Goal: Task Accomplishment & Management: Use online tool/utility

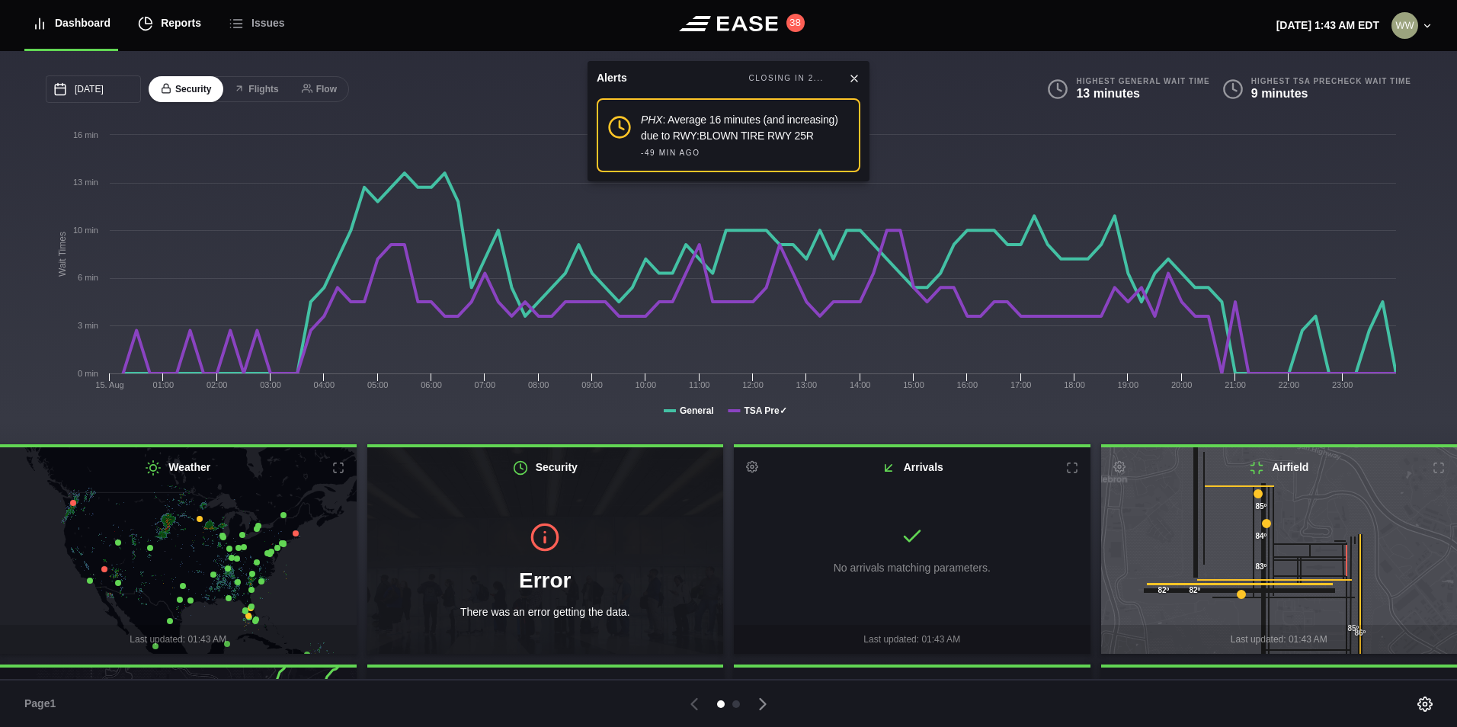
click at [178, 24] on div "Reports" at bounding box center [169, 23] width 63 height 51
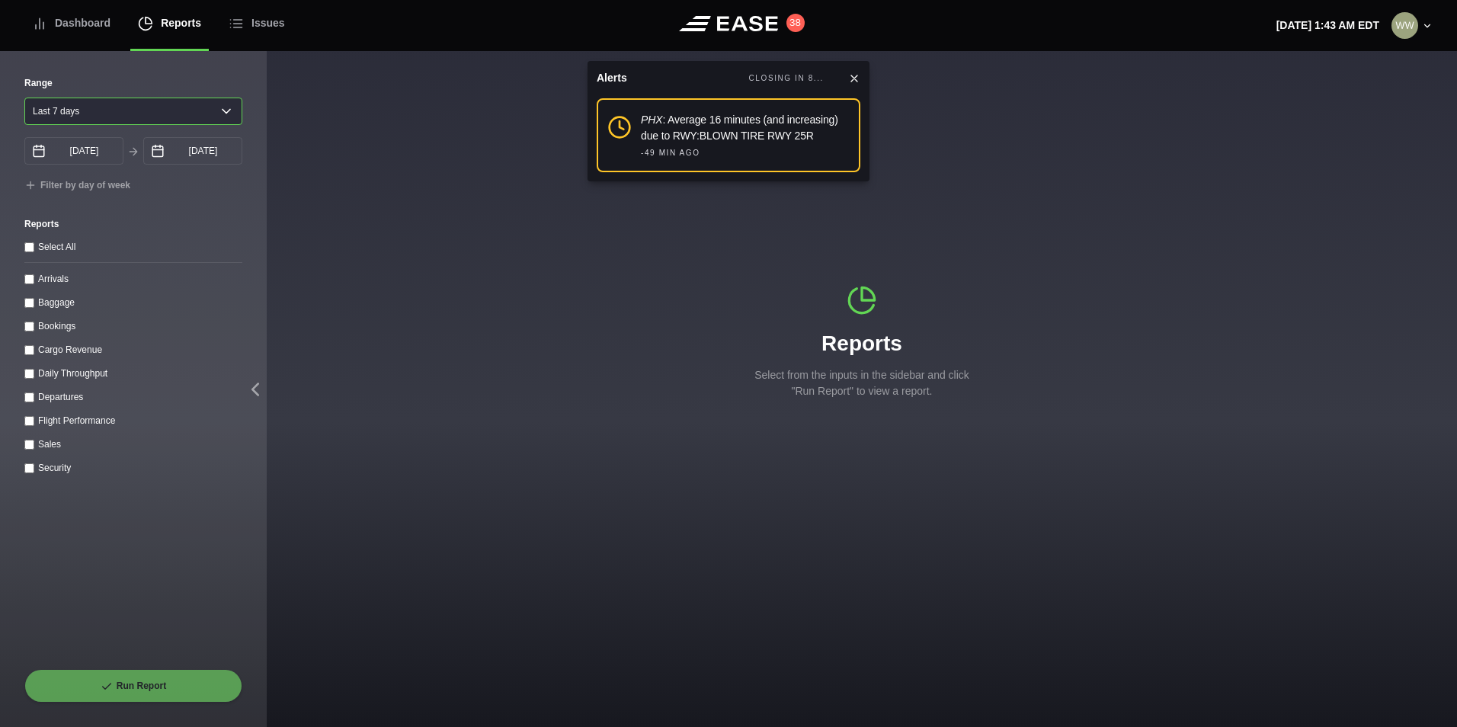
click at [104, 117] on select "[DATE] Last 7 days Last 14 days Last 30 days Last 6 weeks" at bounding box center [133, 111] width 218 height 27
select select "1"
click at [24, 98] on select "[DATE] Last 7 days Last 14 days Last 30 days Last 6 weeks" at bounding box center [133, 111] width 218 height 27
type input "[DATE]"
click at [27, 283] on input "Arrivals" at bounding box center [29, 279] width 10 height 10
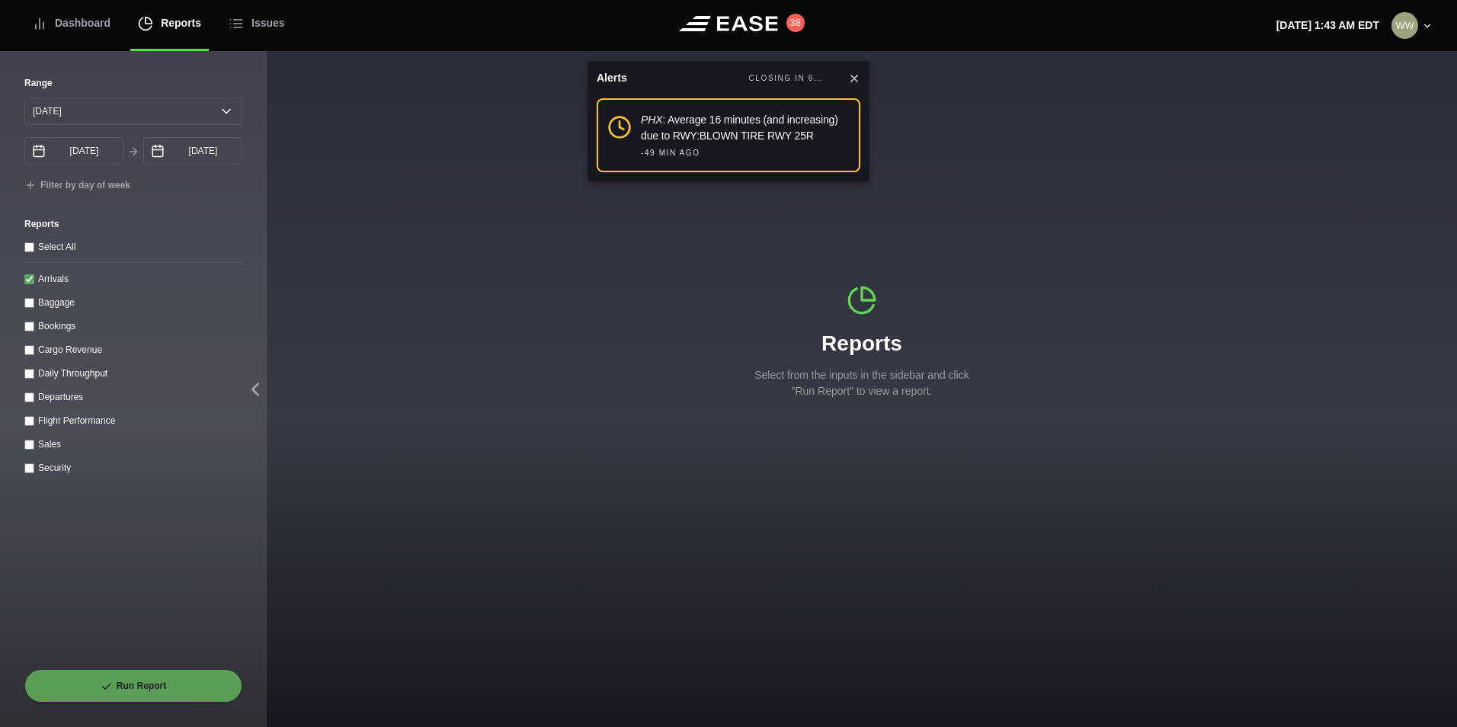
checkbox input "true"
click at [87, 678] on button "Run Report" at bounding box center [133, 686] width 218 height 34
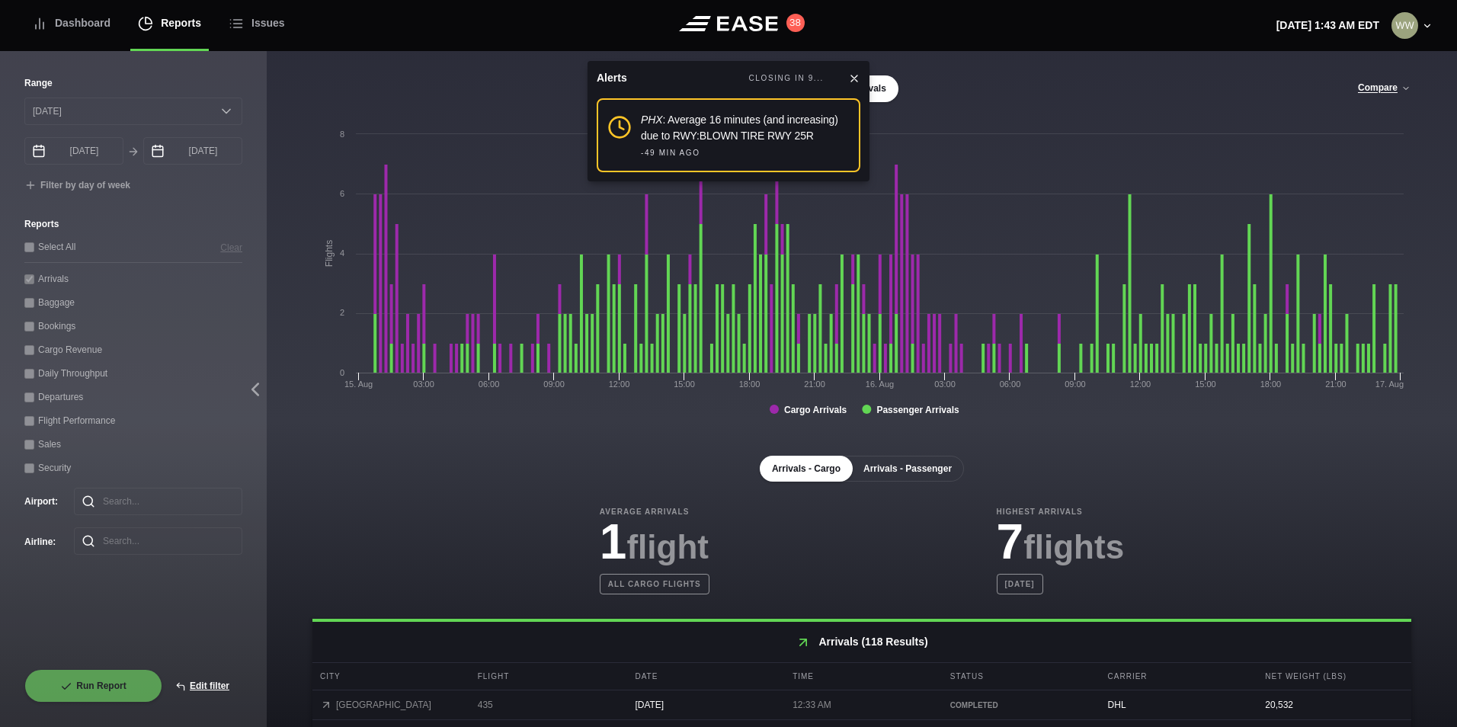
click at [860, 475] on button "Arrivals - Passenger" at bounding box center [907, 469] width 113 height 26
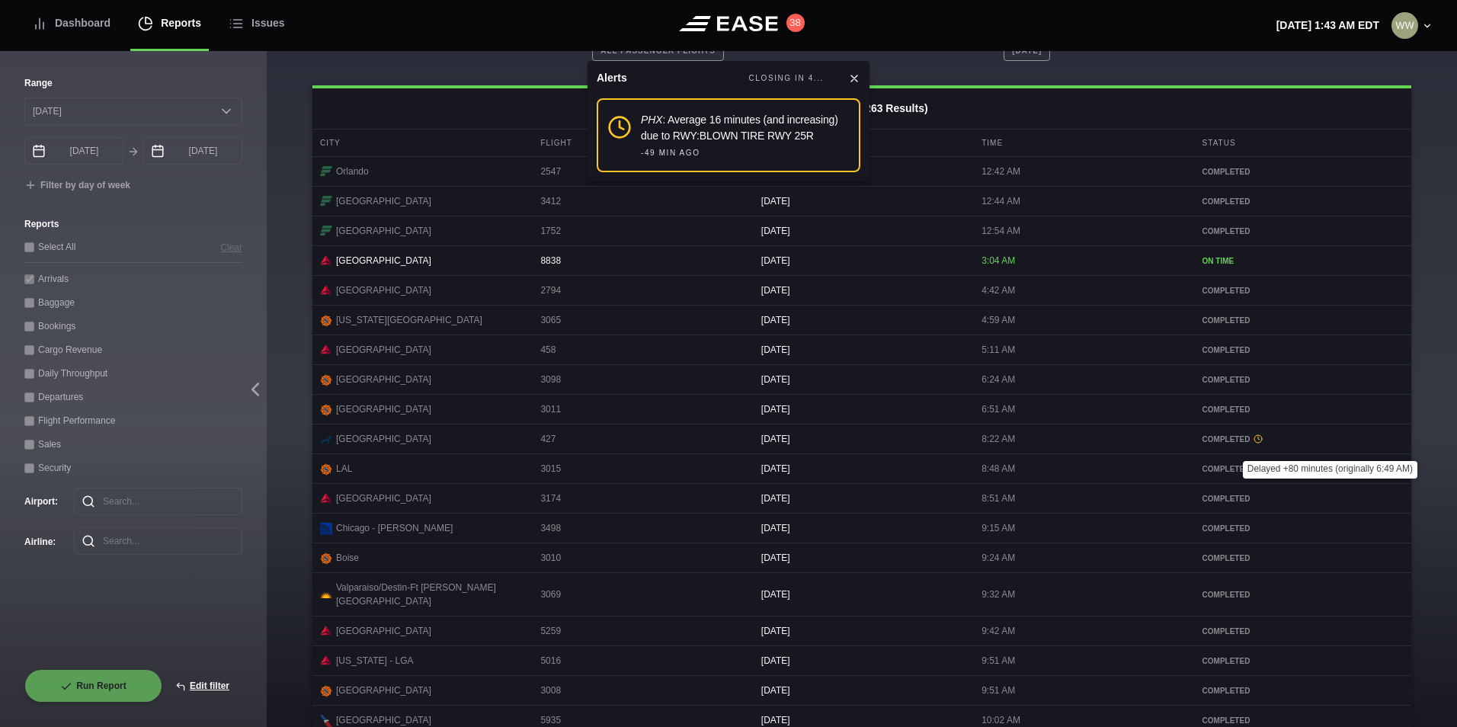
scroll to position [624, 0]
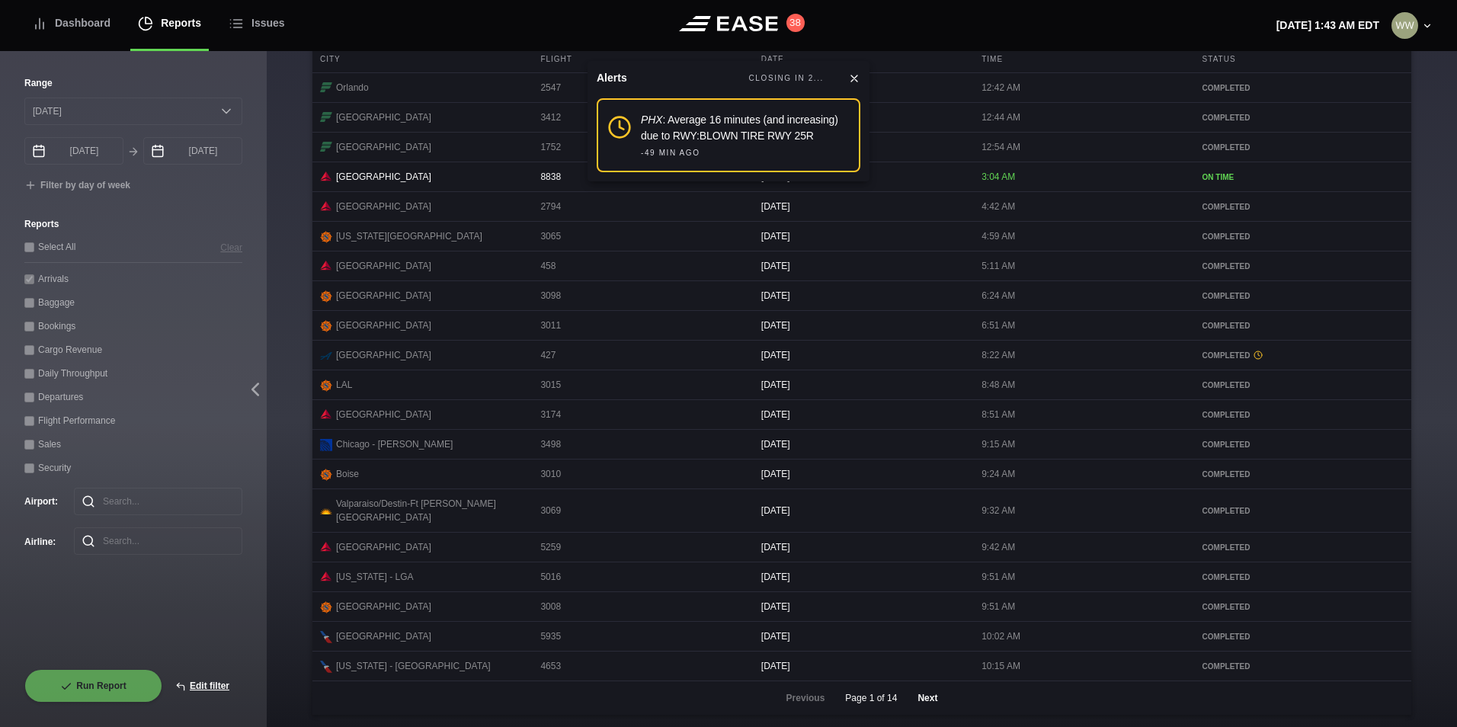
click at [934, 702] on button "Next" at bounding box center [928, 698] width 46 height 34
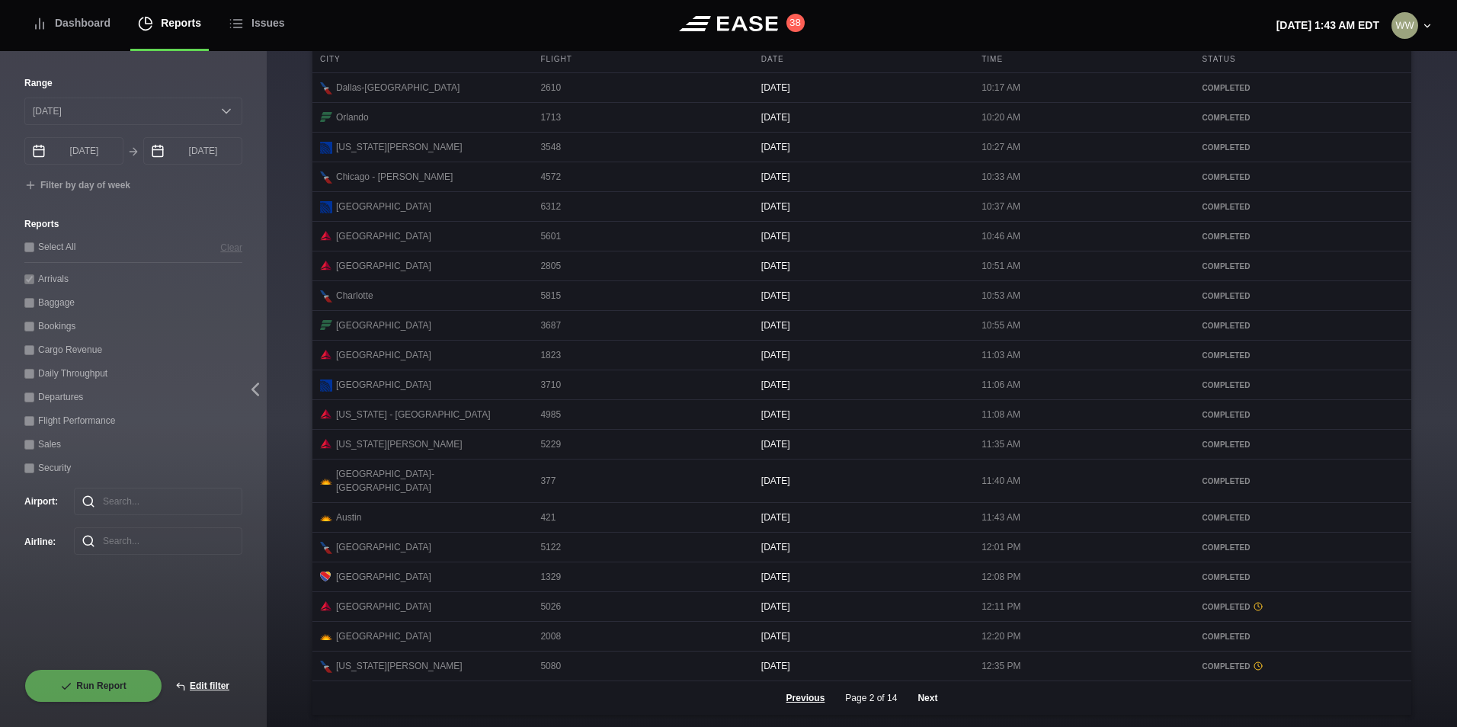
click at [915, 695] on button "Next" at bounding box center [928, 698] width 46 height 34
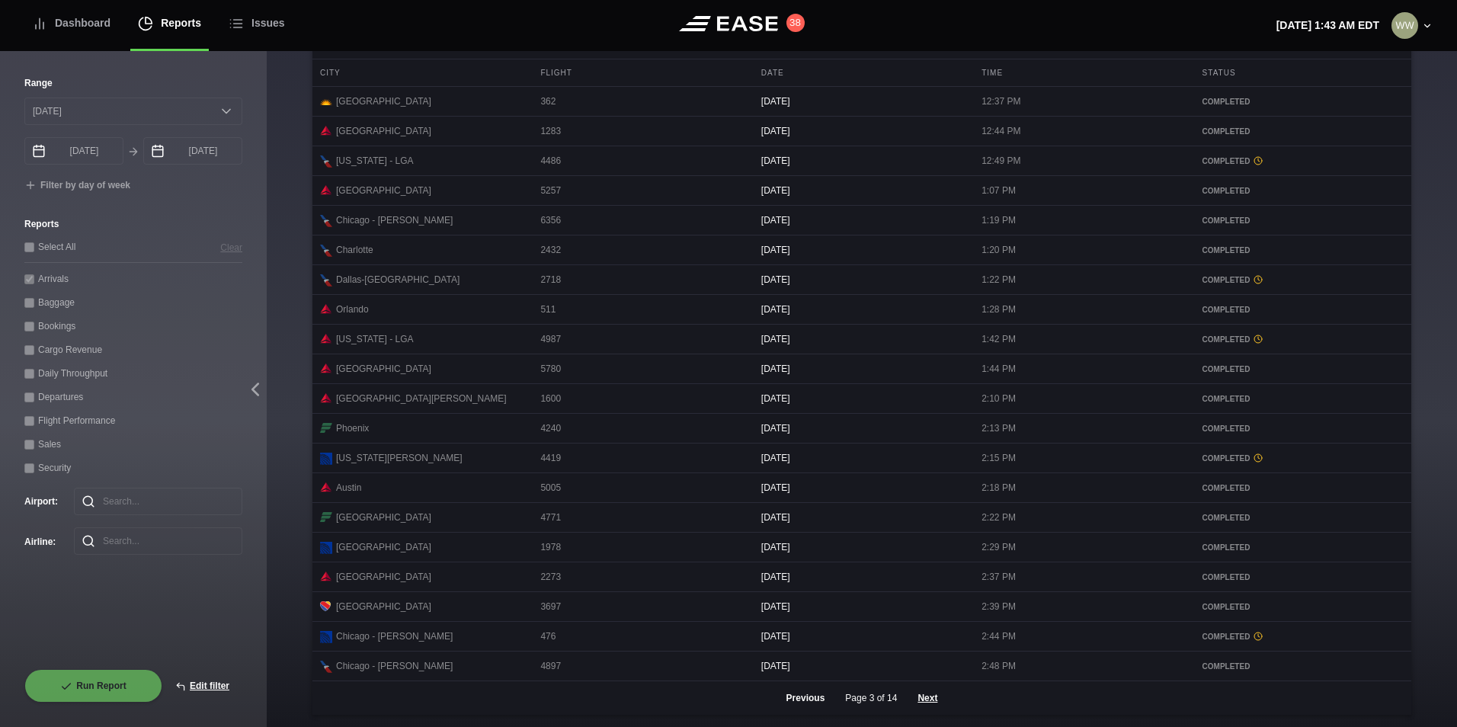
click at [803, 695] on button "Previous" at bounding box center [806, 698] width 65 height 34
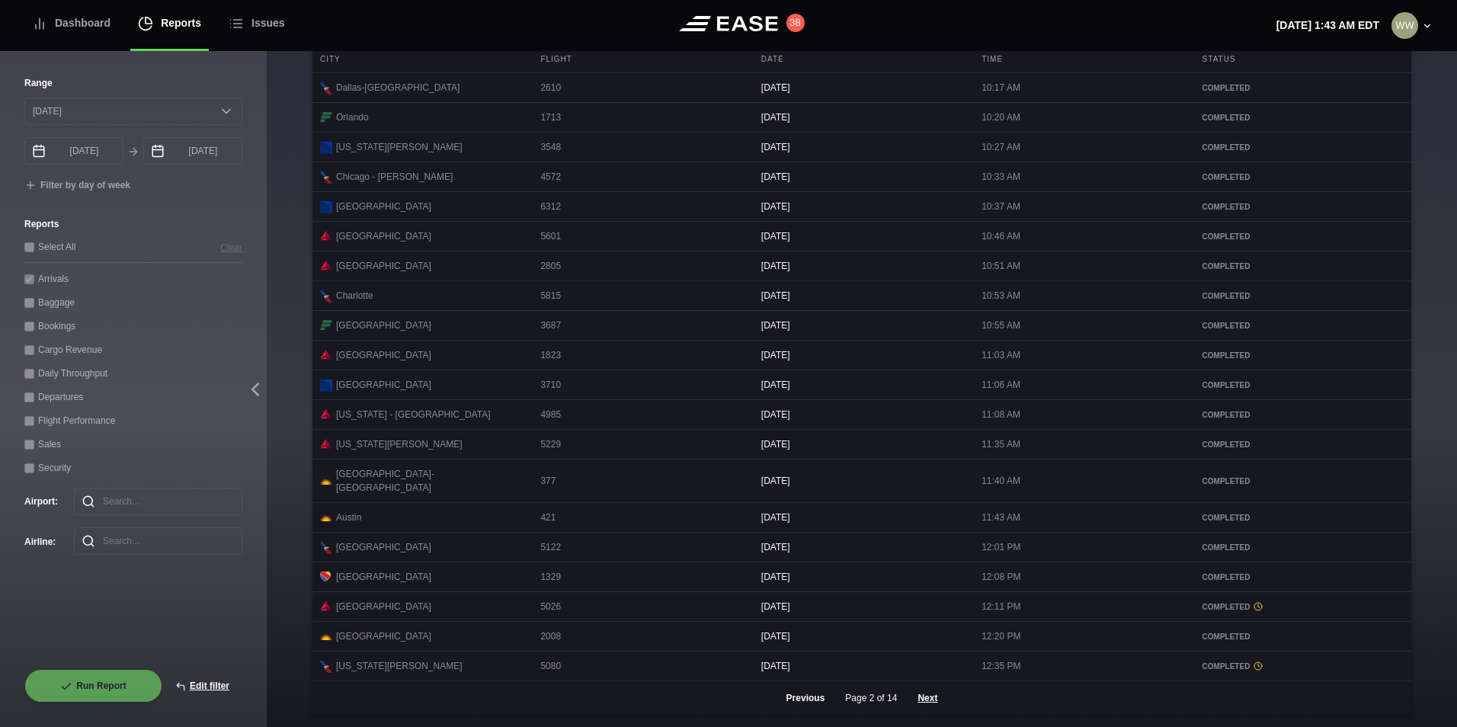
click at [810, 697] on button "Previous" at bounding box center [806, 698] width 65 height 34
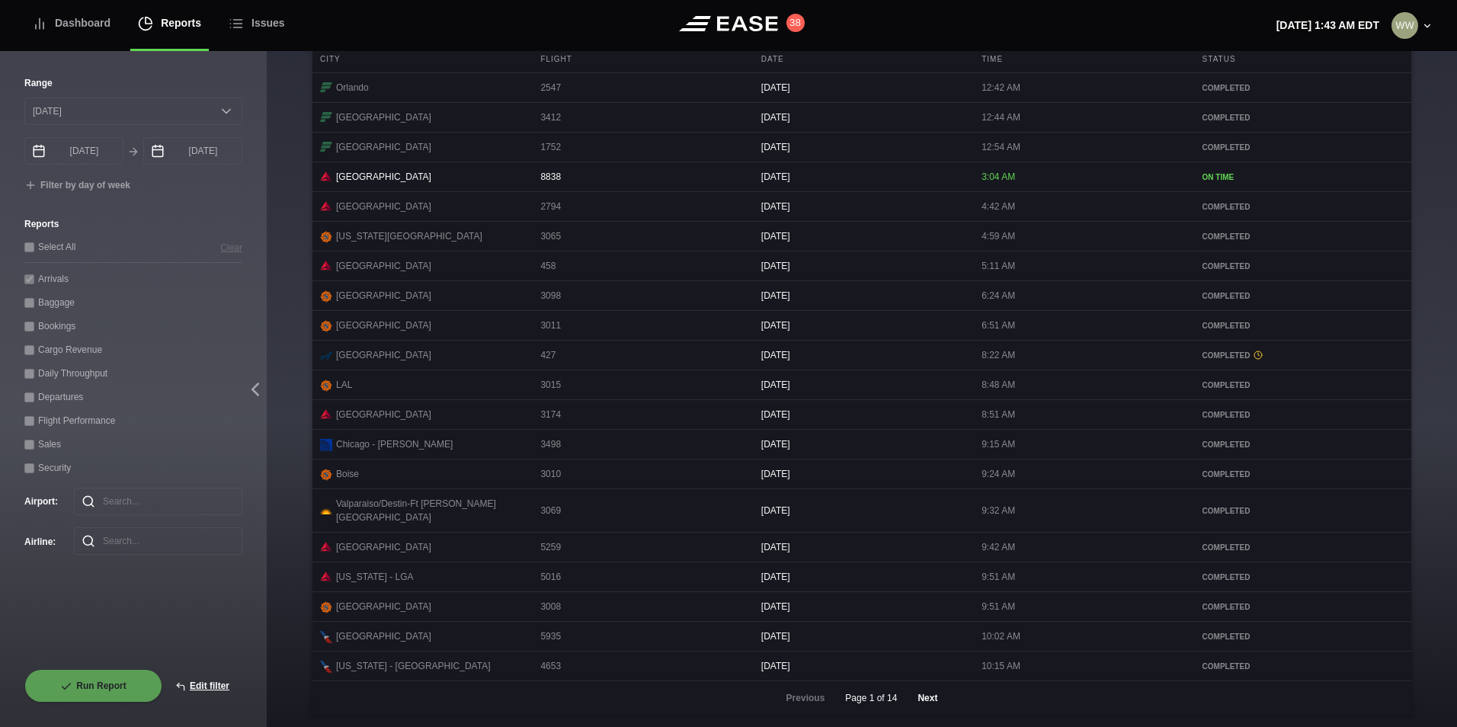
click at [925, 694] on button "Next" at bounding box center [928, 698] width 46 height 34
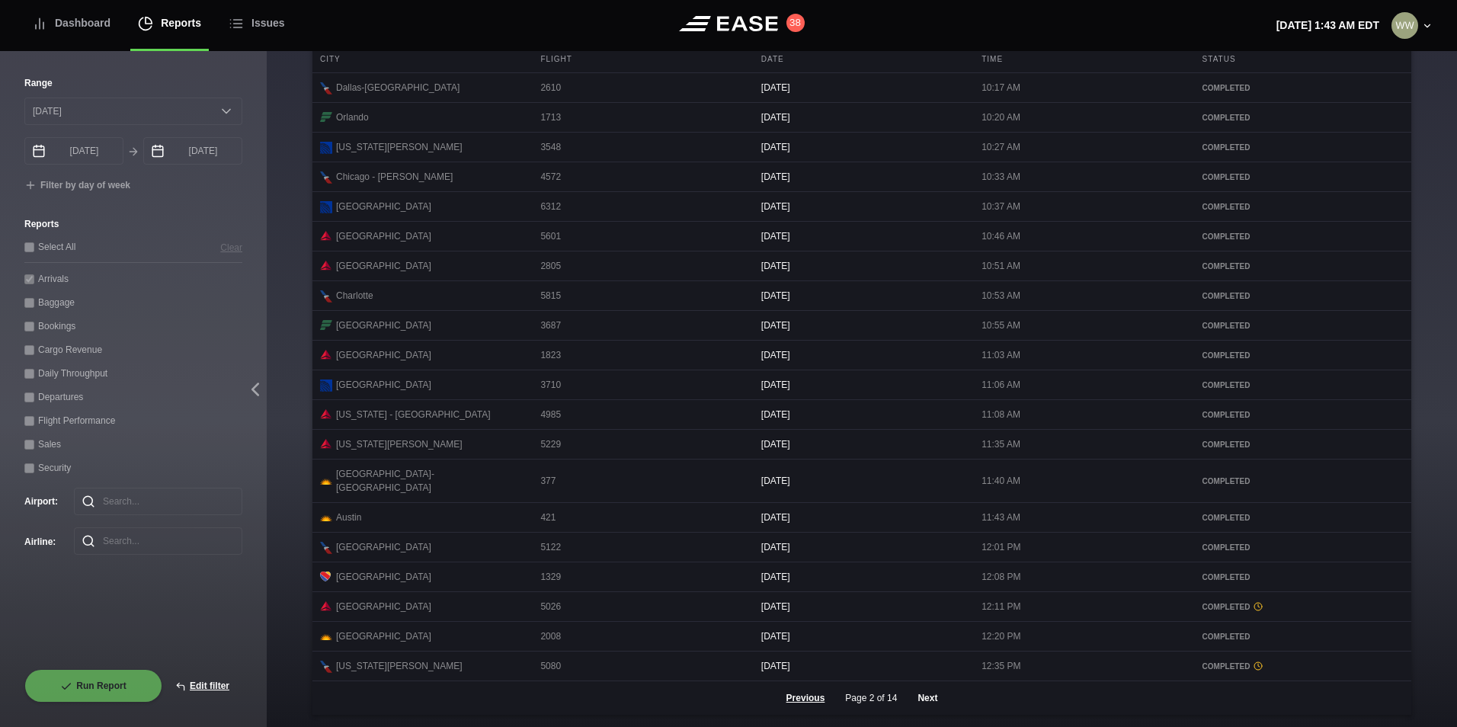
click at [922, 694] on button "Next" at bounding box center [928, 698] width 46 height 34
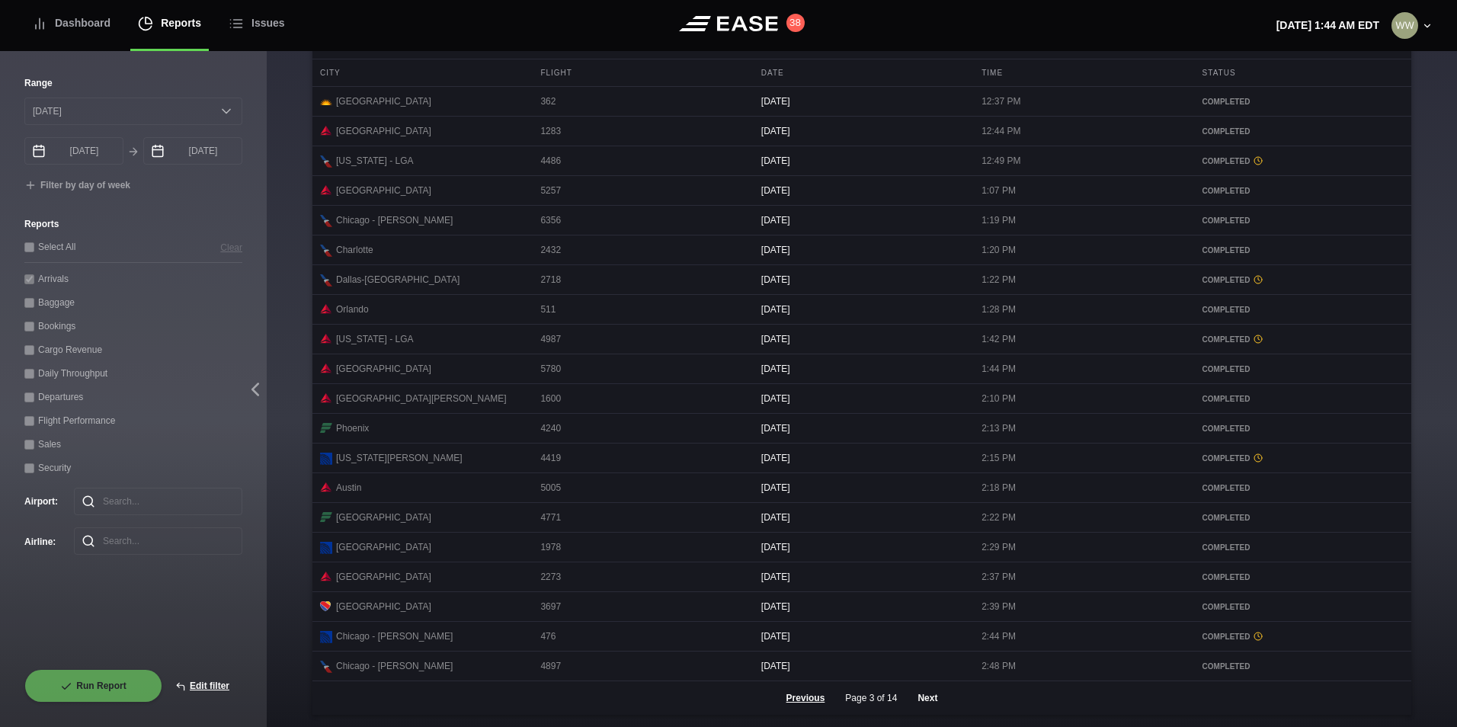
click at [922, 694] on button "Next" at bounding box center [928, 698] width 46 height 34
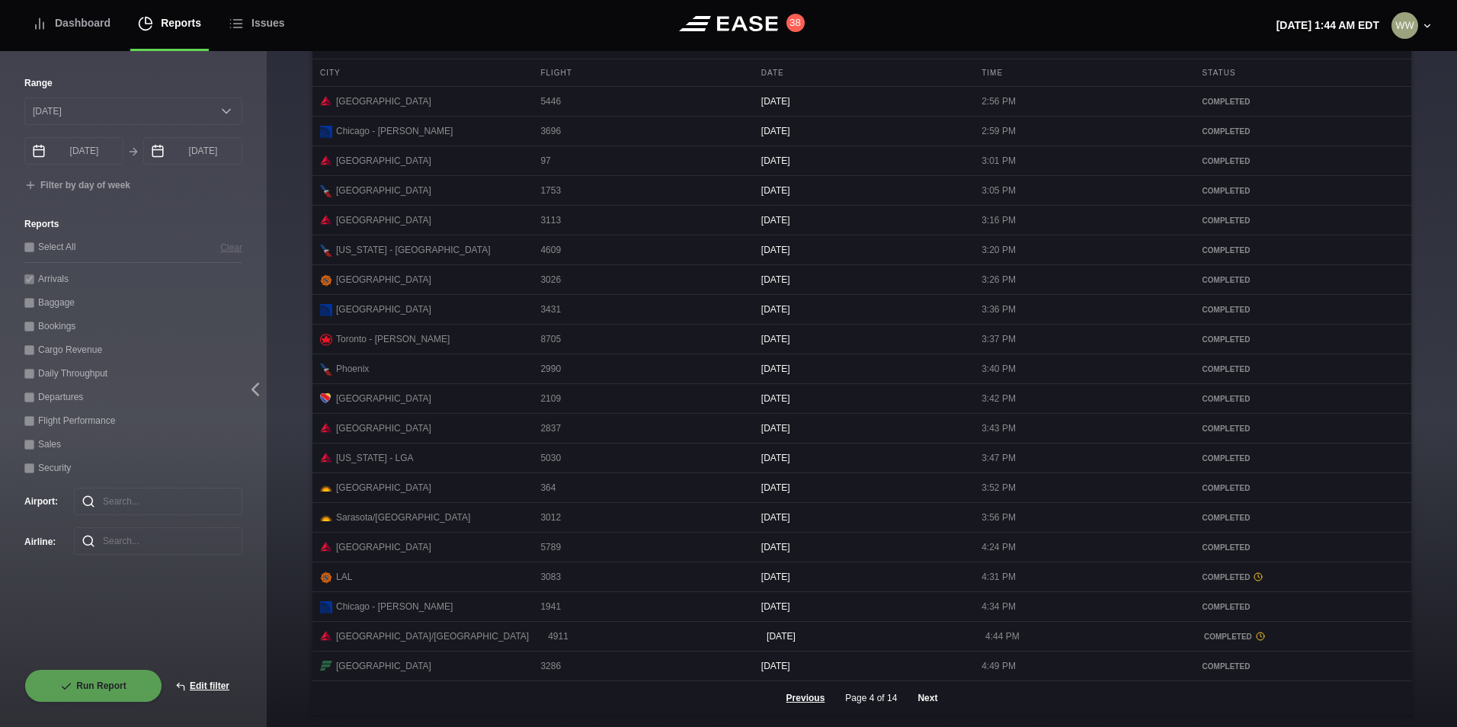
click at [928, 697] on button "Next" at bounding box center [928, 698] width 46 height 34
click at [808, 699] on button "Previous" at bounding box center [806, 698] width 65 height 34
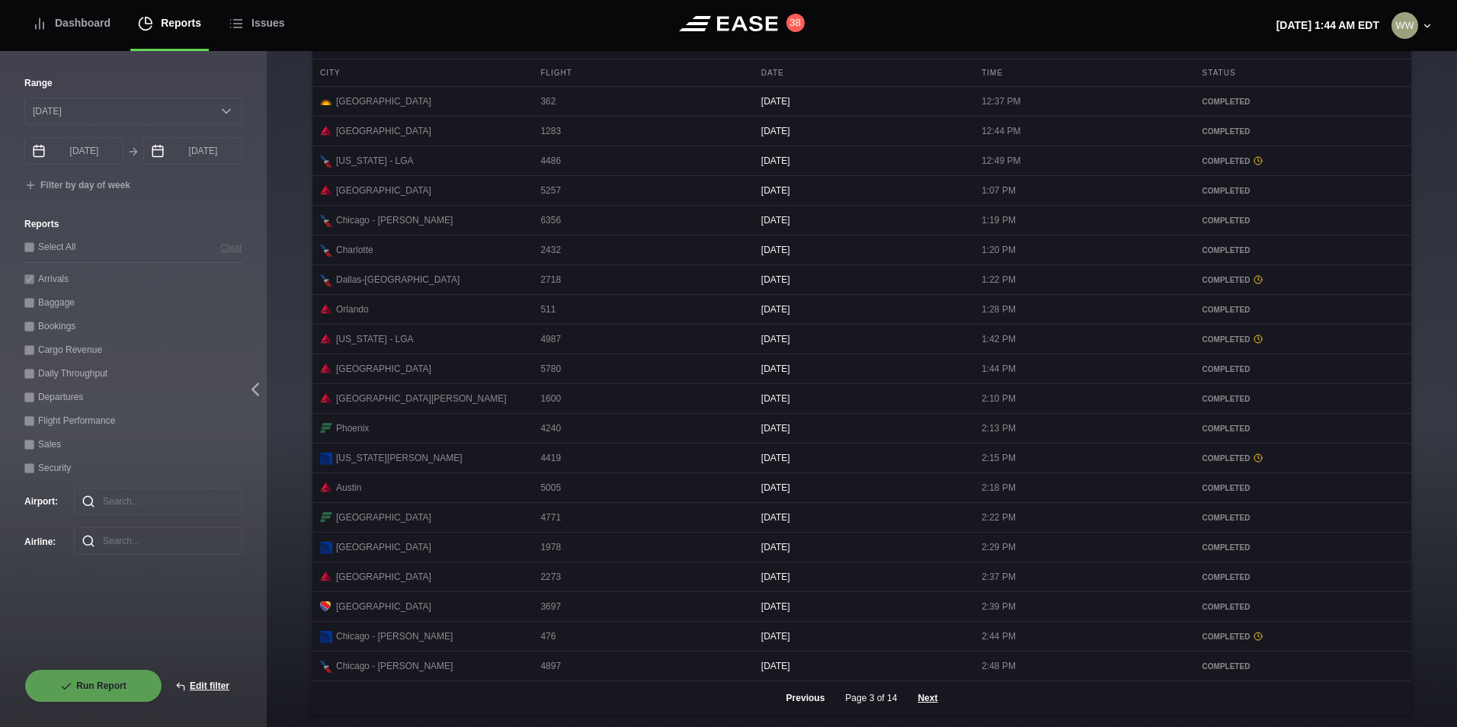
click at [808, 699] on button "Previous" at bounding box center [806, 698] width 65 height 34
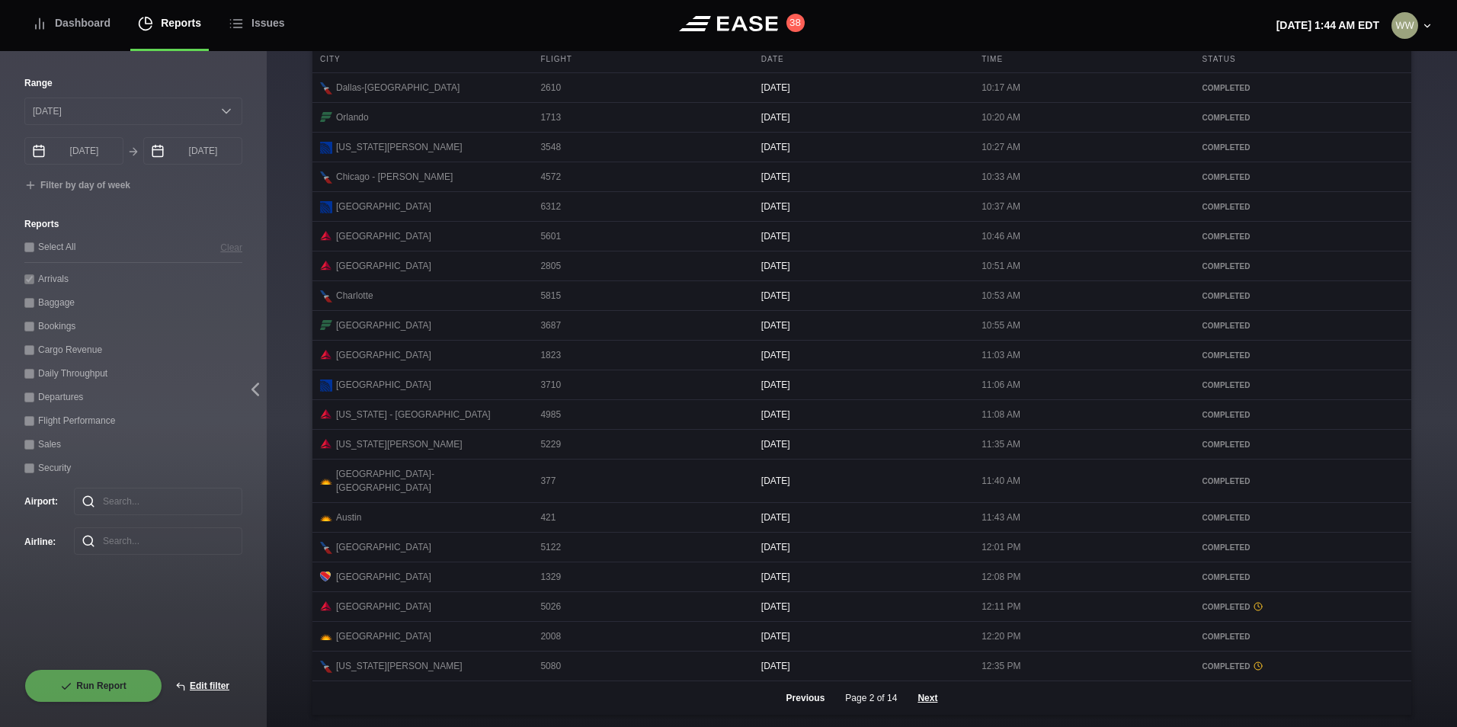
click at [808, 699] on button "Previous" at bounding box center [806, 698] width 65 height 34
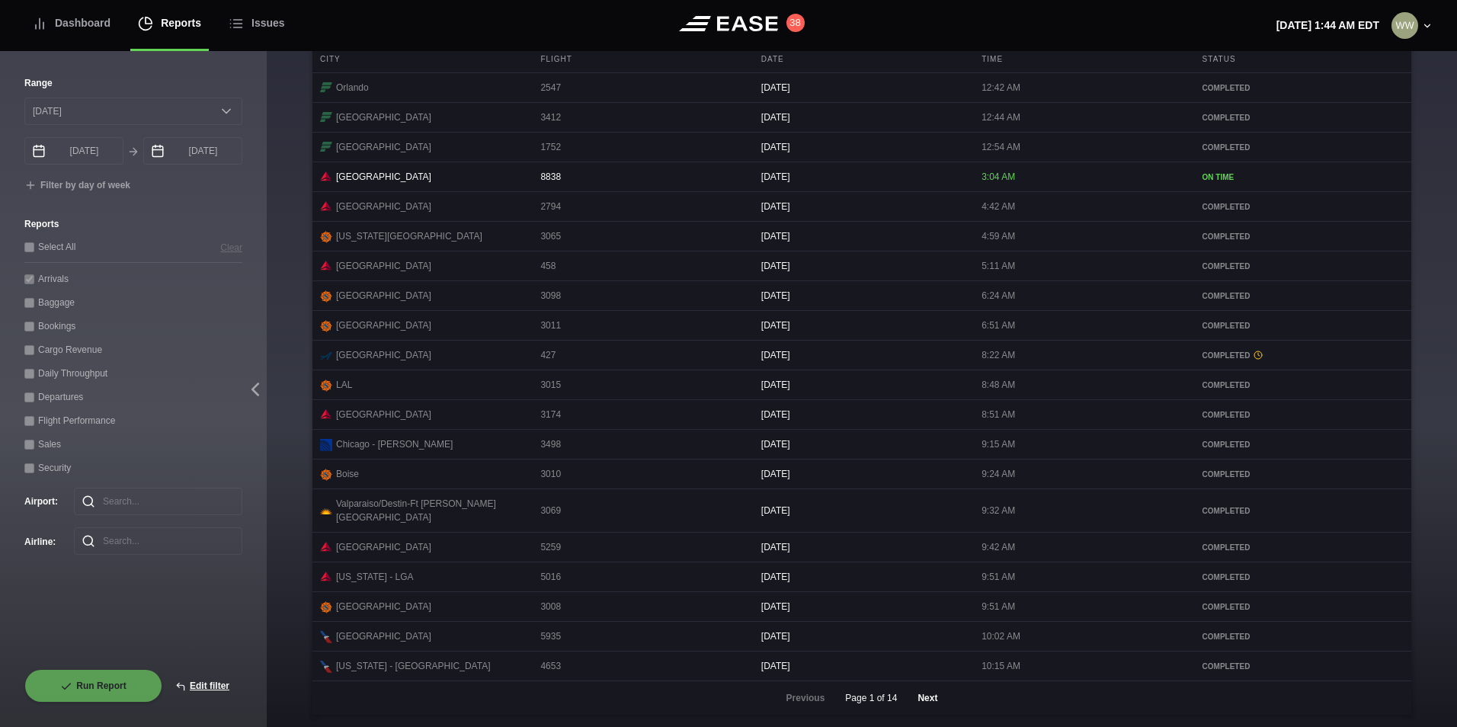
click at [941, 698] on button "Next" at bounding box center [928, 698] width 46 height 34
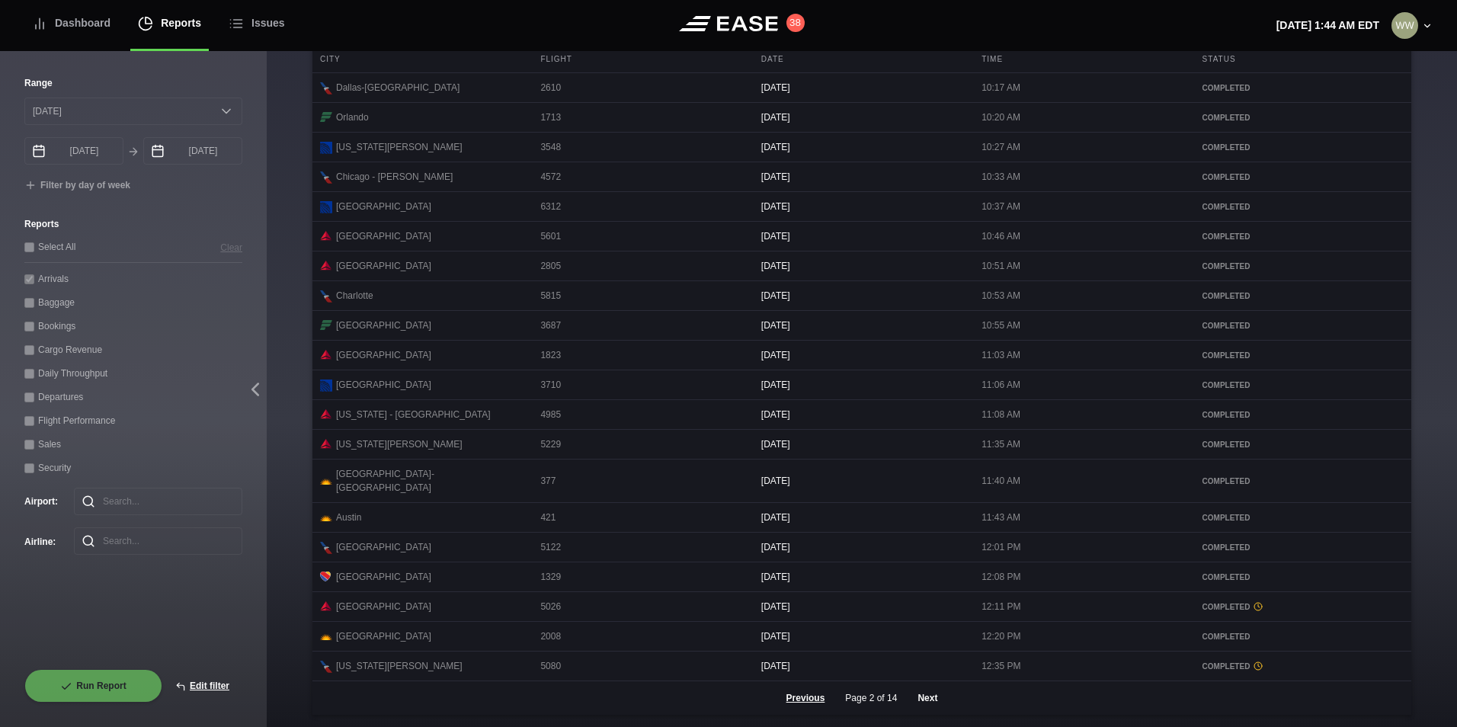
click at [941, 698] on button "Next" at bounding box center [928, 698] width 46 height 34
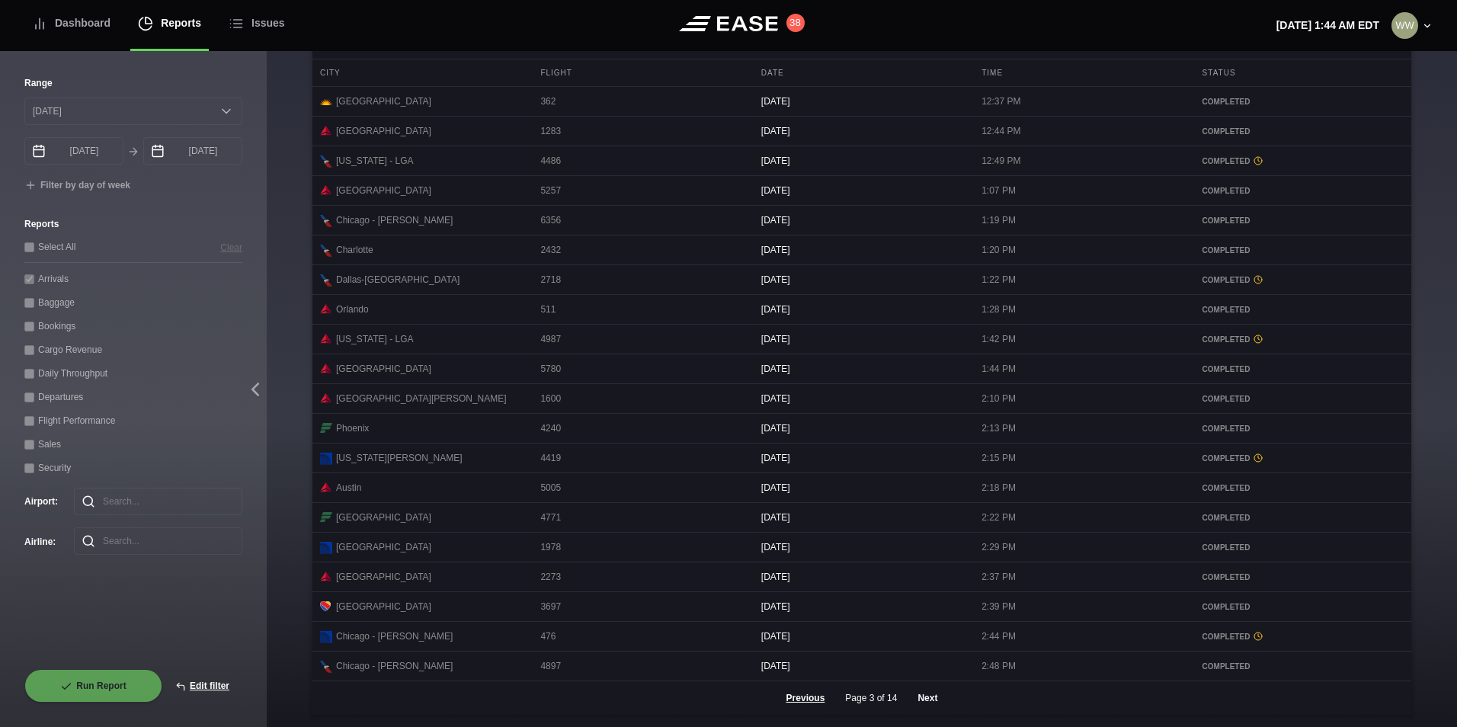
click at [915, 693] on button "Next" at bounding box center [928, 698] width 46 height 34
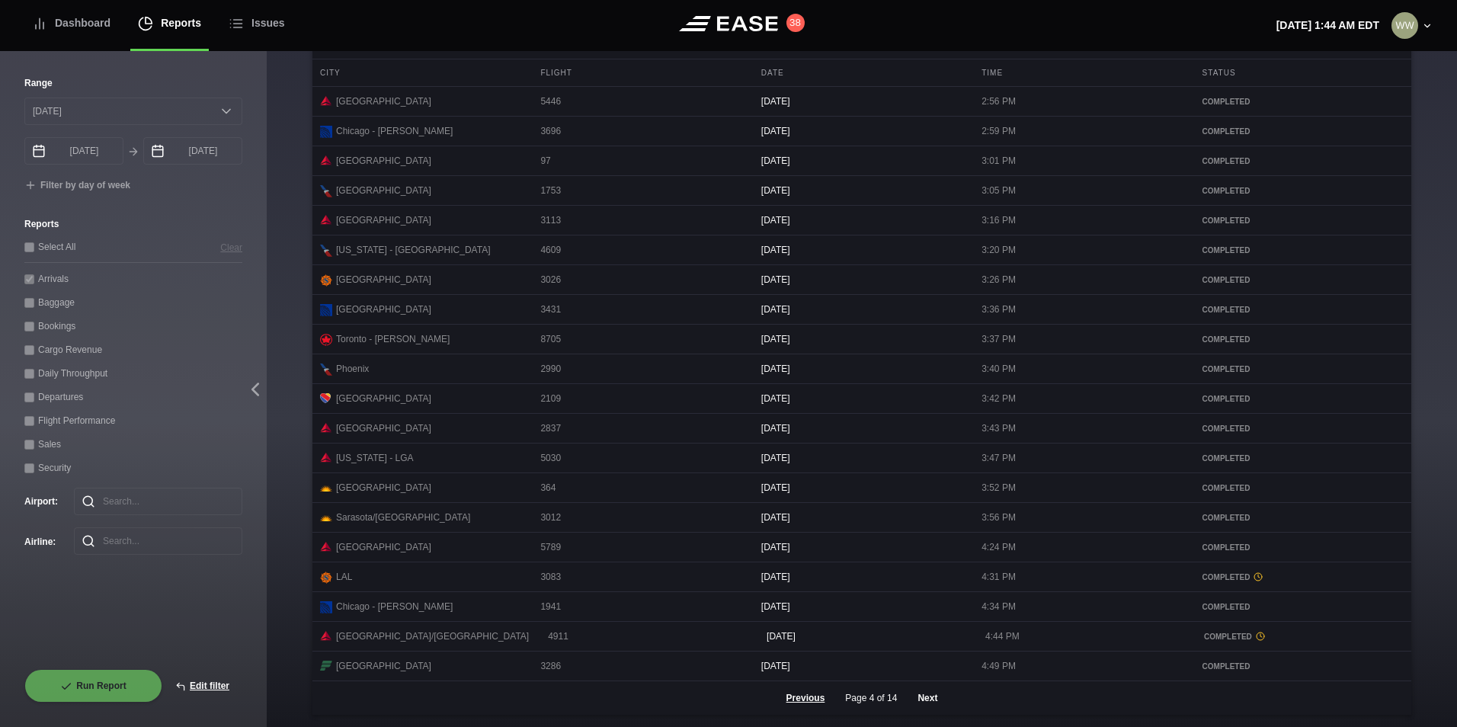
click at [918, 701] on button "Next" at bounding box center [928, 698] width 46 height 34
click at [926, 699] on button "Next" at bounding box center [928, 698] width 46 height 34
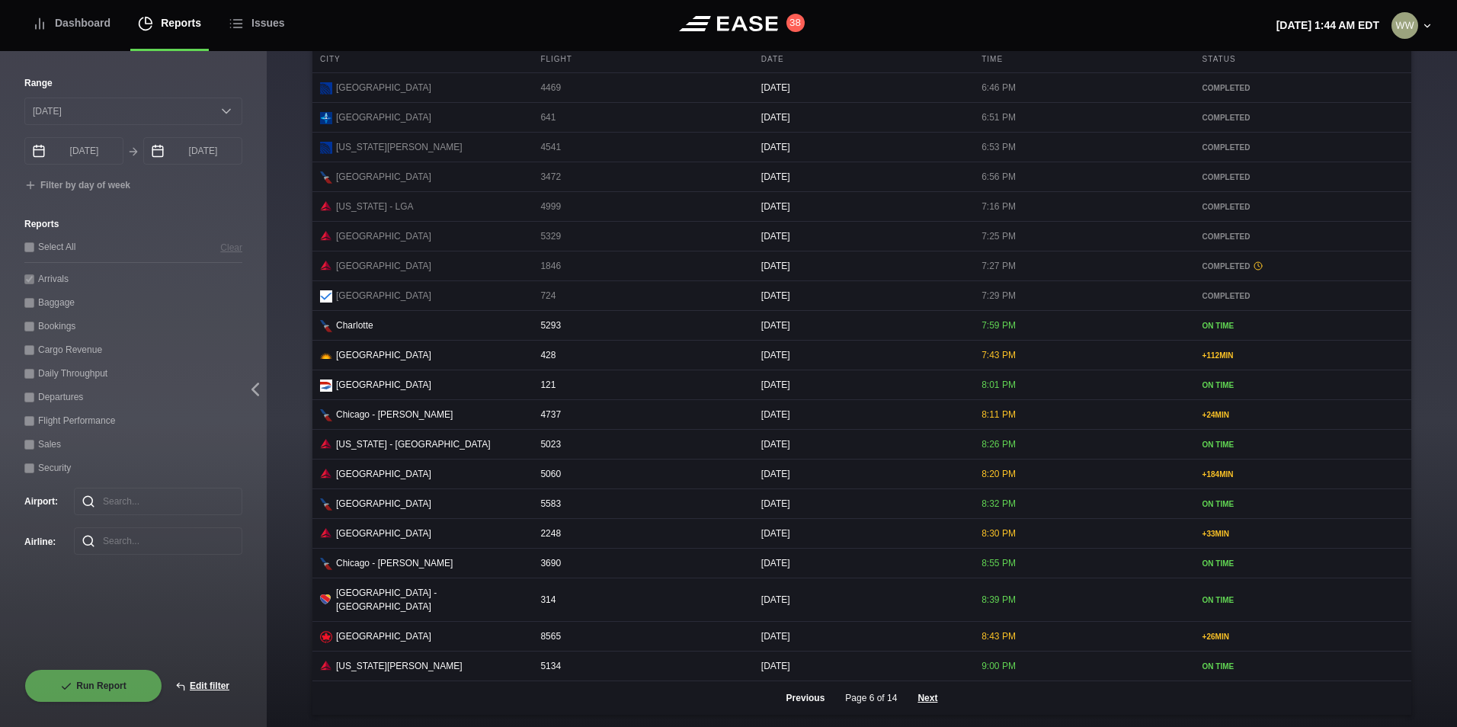
click at [807, 710] on button "Previous" at bounding box center [806, 698] width 65 height 34
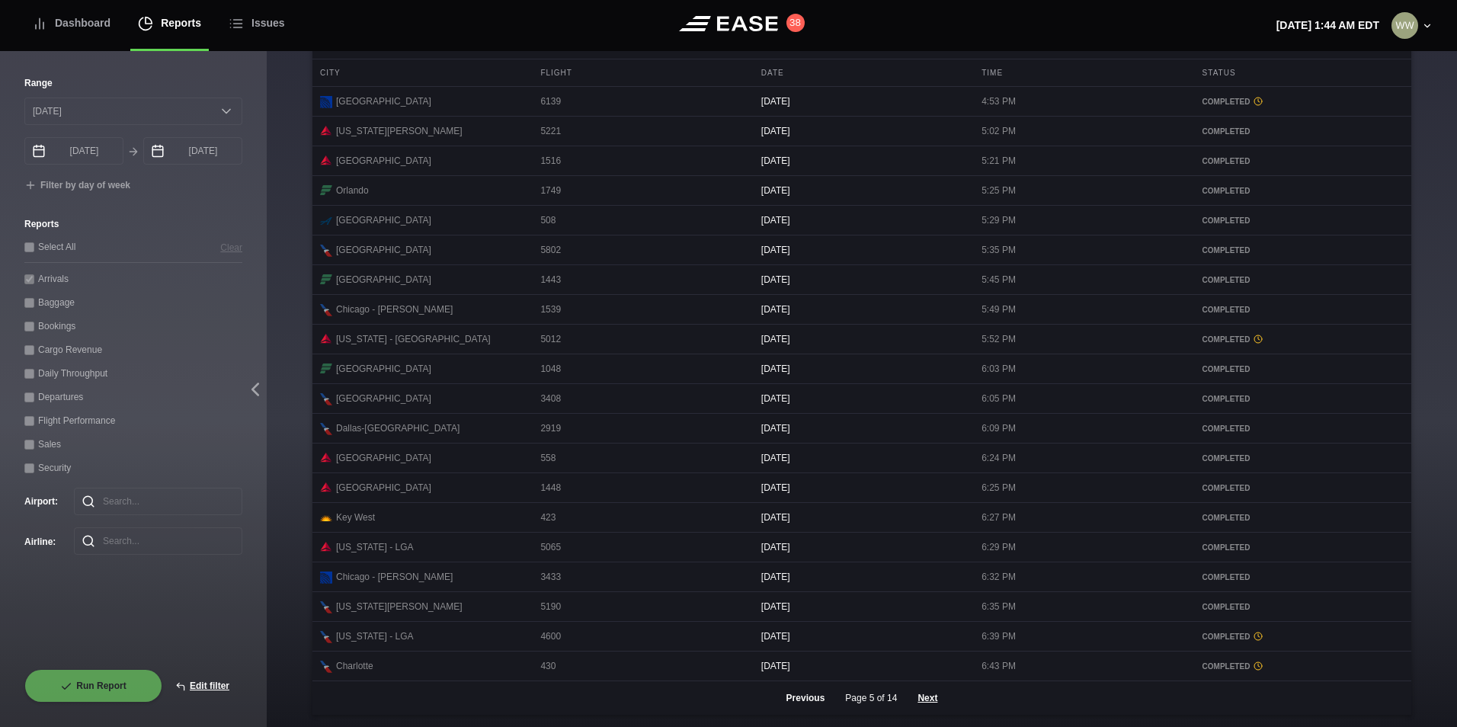
click at [807, 710] on button "Previous" at bounding box center [806, 698] width 65 height 34
click at [931, 706] on button "Next" at bounding box center [928, 698] width 46 height 34
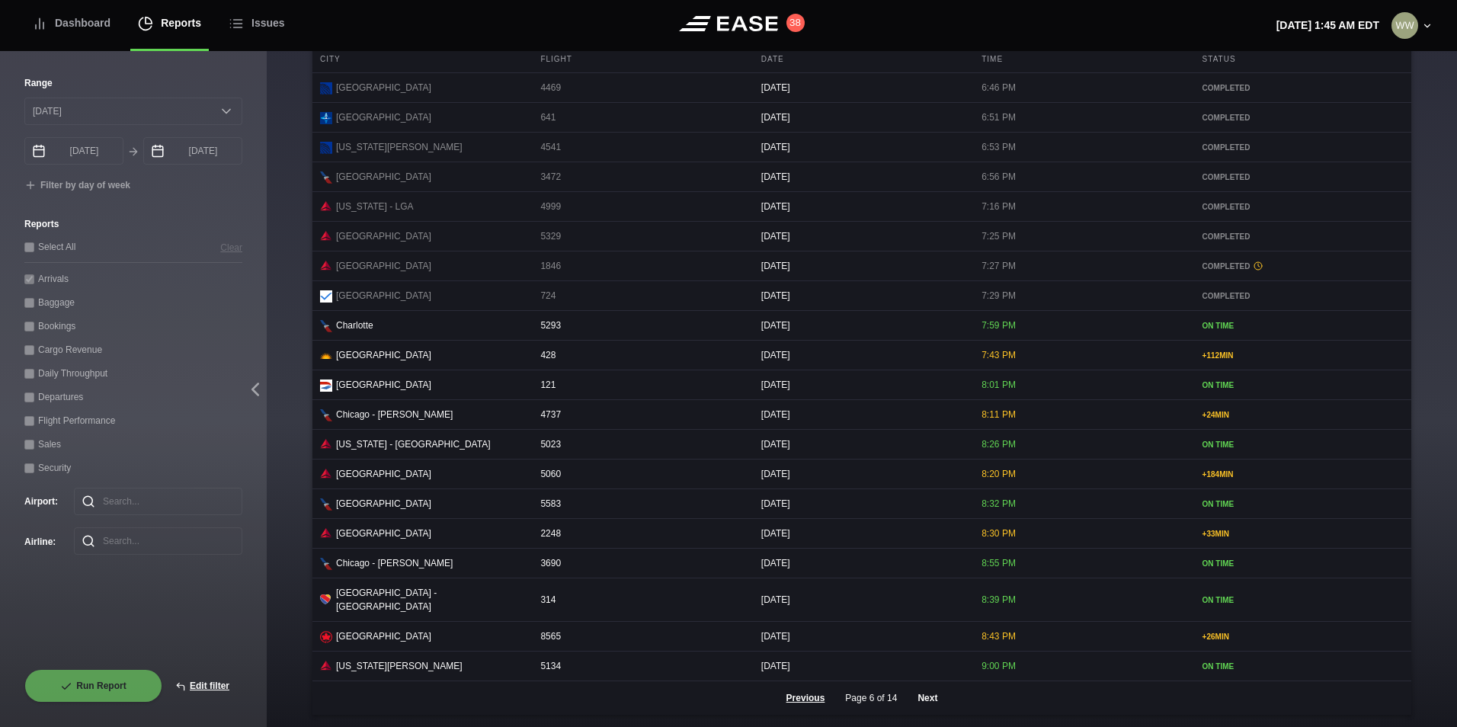
click at [930, 706] on button "Next" at bounding box center [928, 698] width 46 height 34
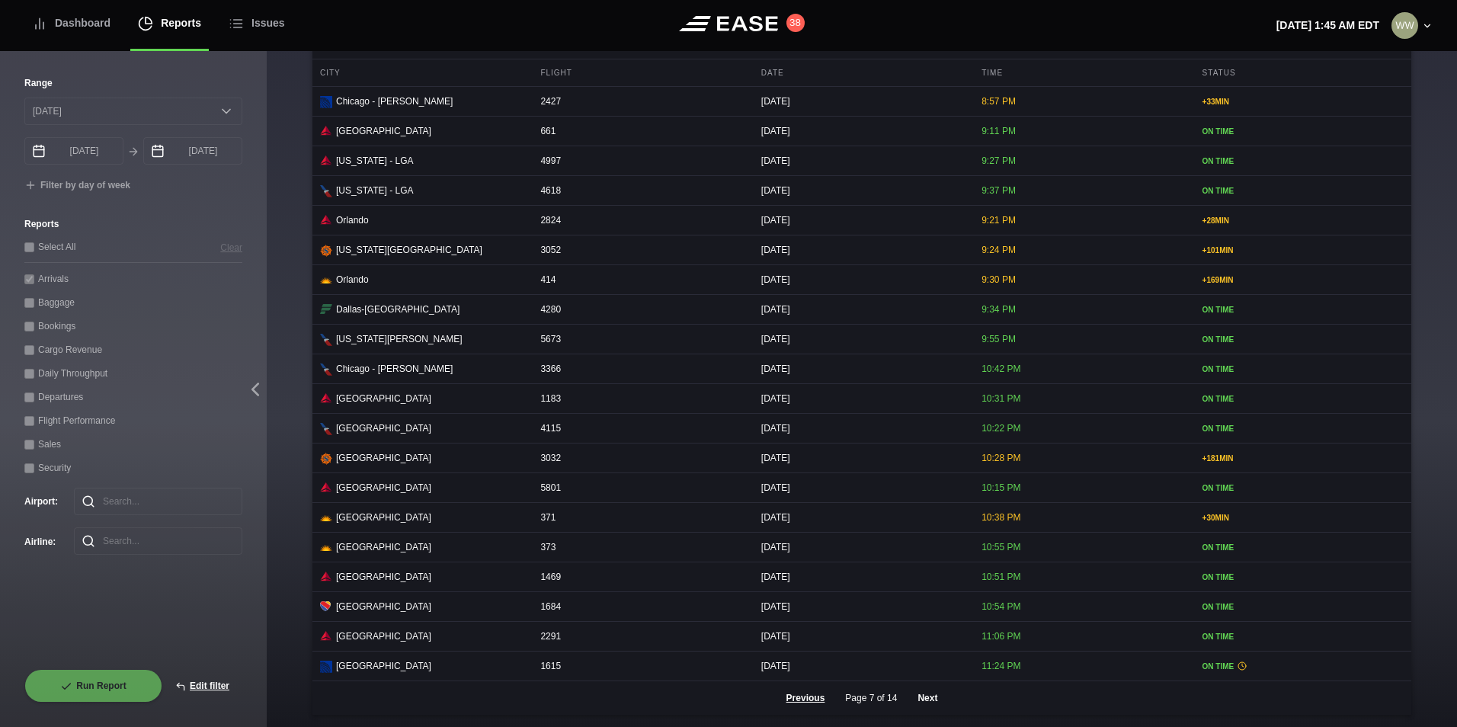
click at [927, 696] on button "Next" at bounding box center [928, 698] width 46 height 34
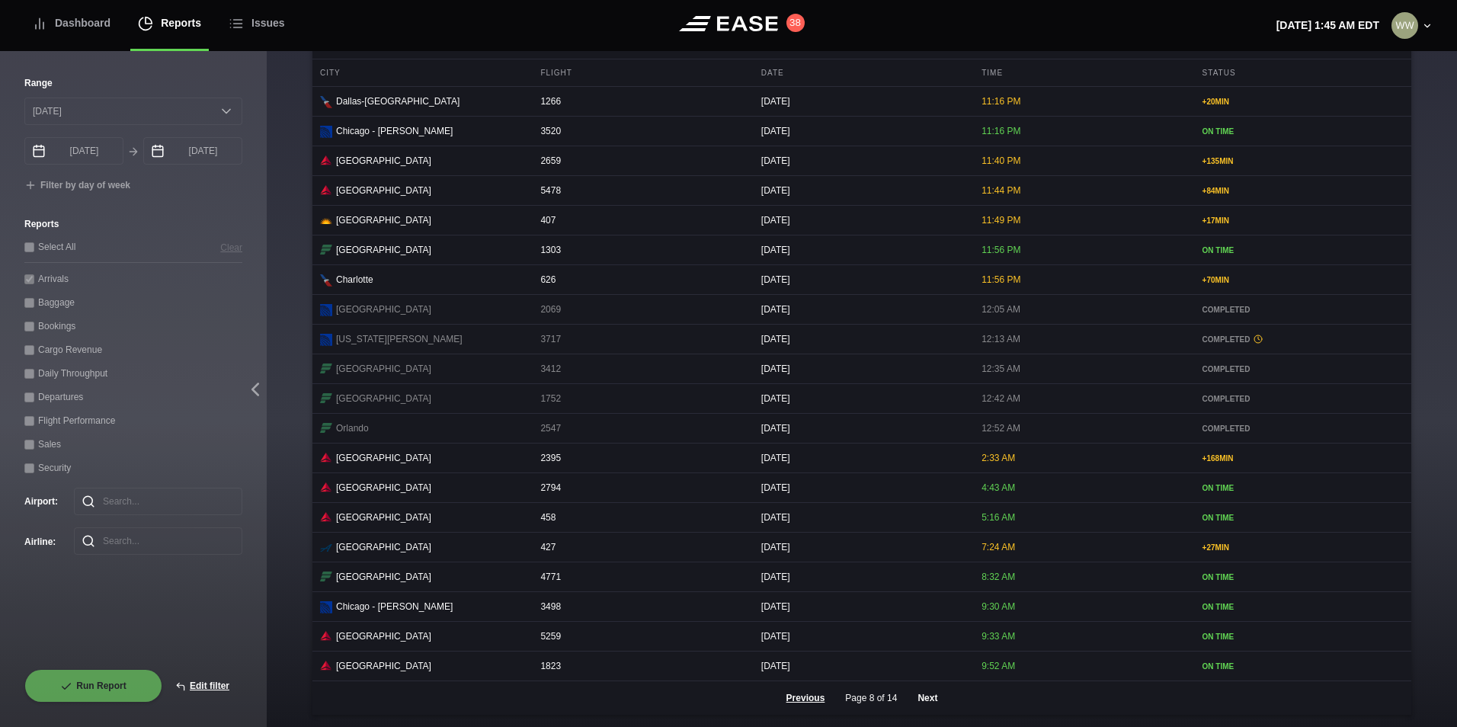
click at [918, 700] on button "Next" at bounding box center [928, 698] width 46 height 34
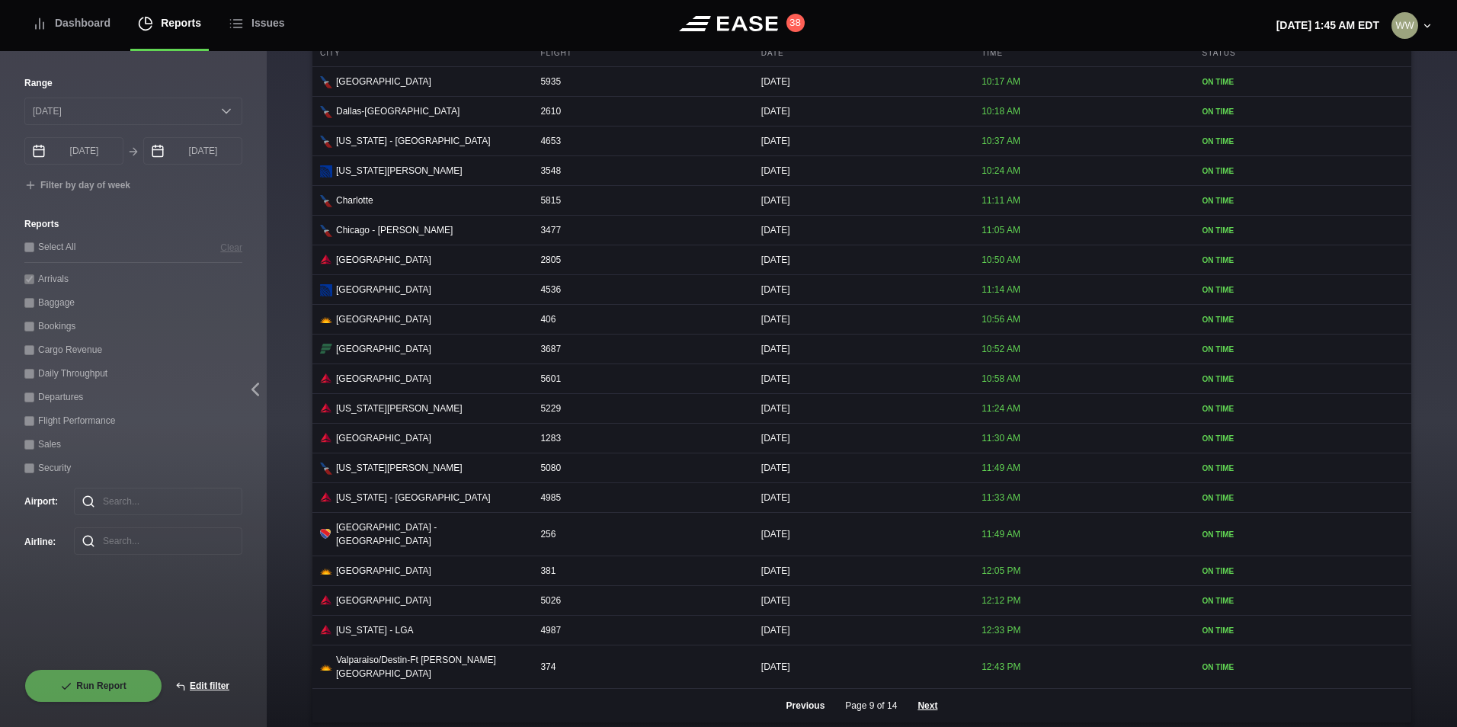
click at [802, 695] on button "Previous" at bounding box center [806, 706] width 65 height 34
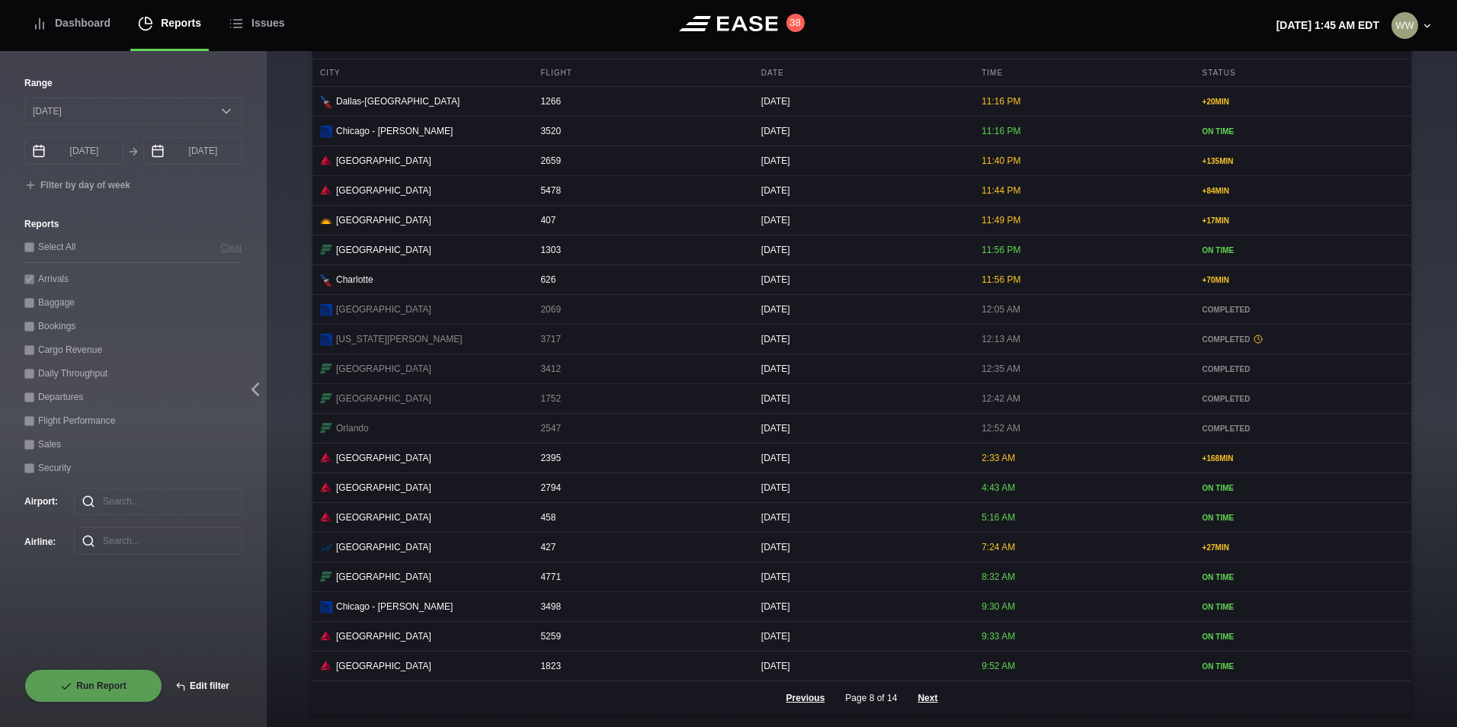
click at [204, 681] on button "Edit filter" at bounding box center [202, 686] width 80 height 34
select select "0"
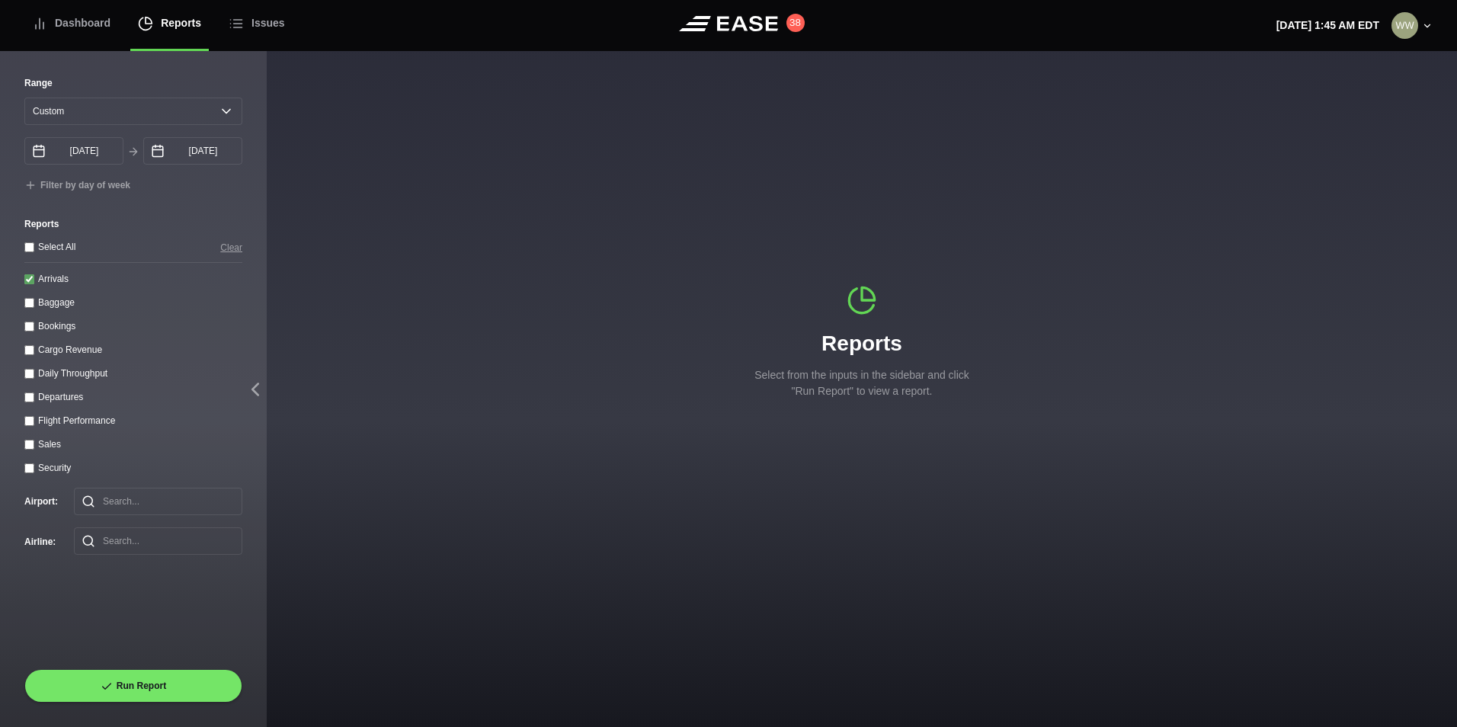
click at [29, 284] on input "Arrivals" at bounding box center [29, 279] width 10 height 10
checkbox input "false"
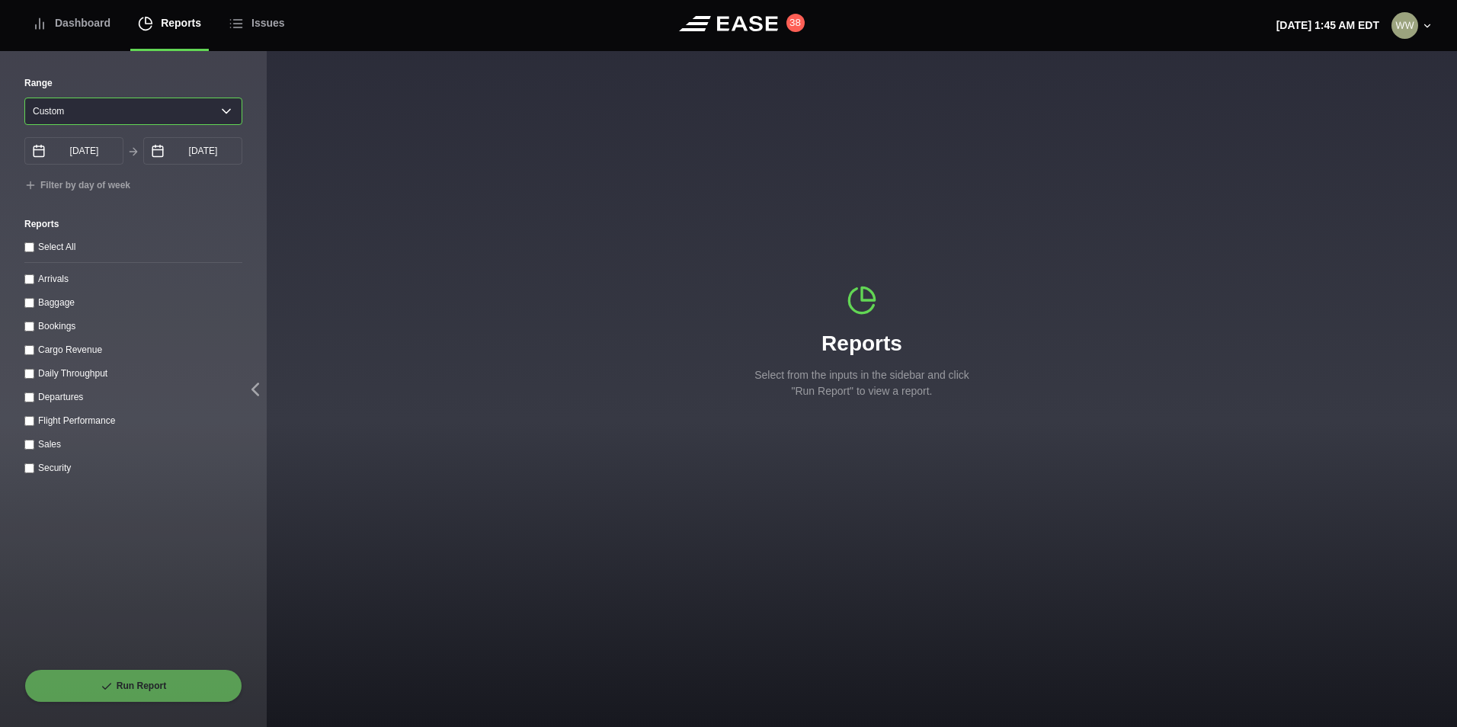
click at [56, 107] on select "[DATE] Last 7 days Last 14 days Last 30 days Last 6 weeks Custom" at bounding box center [133, 111] width 218 height 27
select select "1"
click at [24, 98] on select "[DATE] Last 7 days Last 14 days Last 30 days Last 6 weeks Custom" at bounding box center [133, 111] width 218 height 27
click at [28, 397] on input "Departures" at bounding box center [29, 398] width 10 height 10
checkbox input "true"
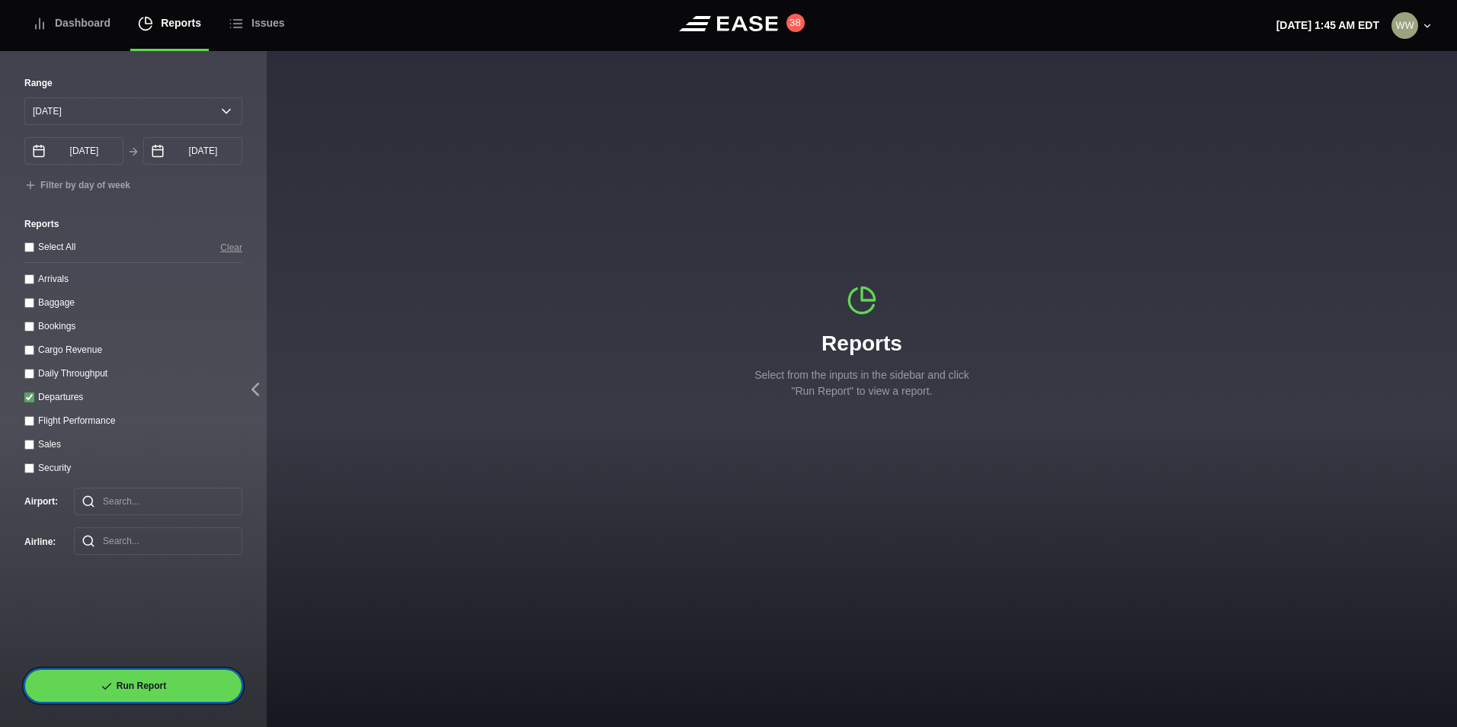
click at [143, 673] on button "Run Report" at bounding box center [133, 686] width 218 height 34
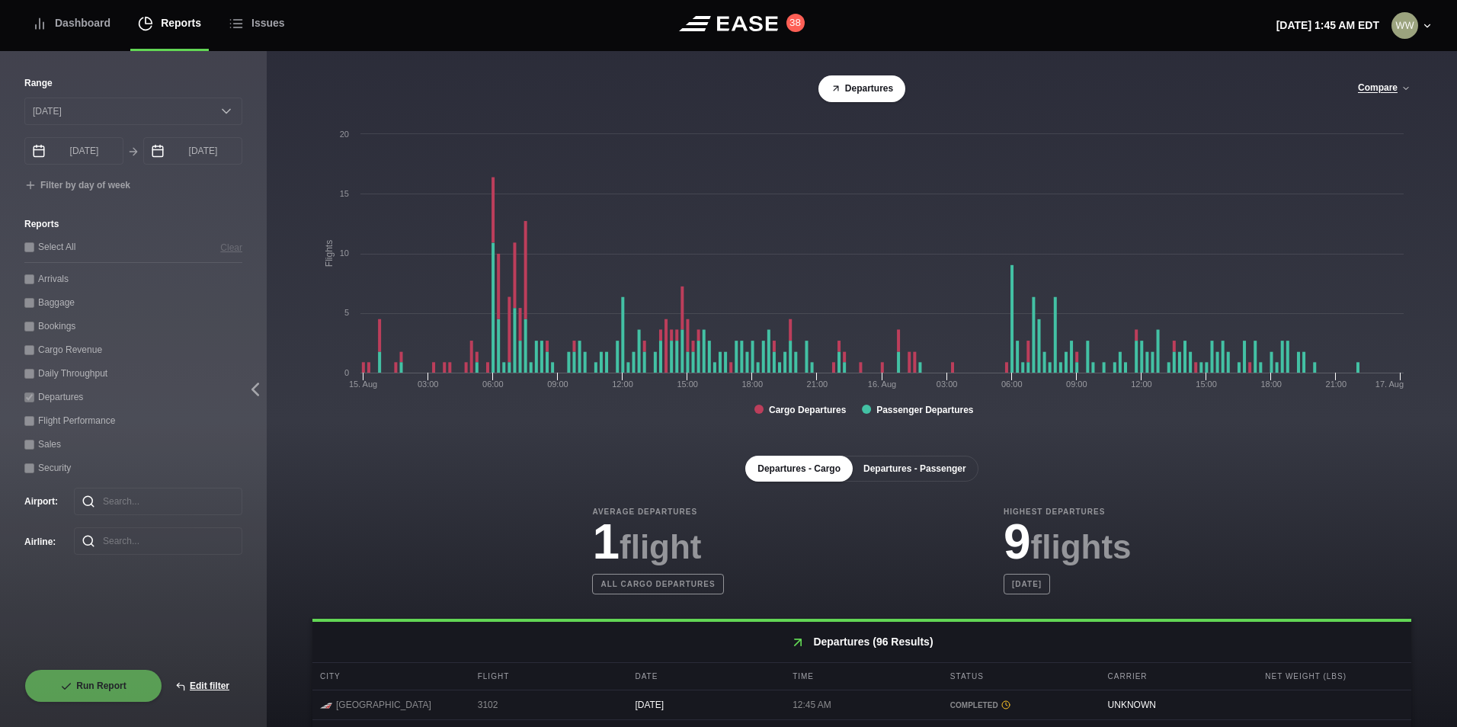
click at [930, 467] on button "Departures - Passenger" at bounding box center [914, 469] width 127 height 26
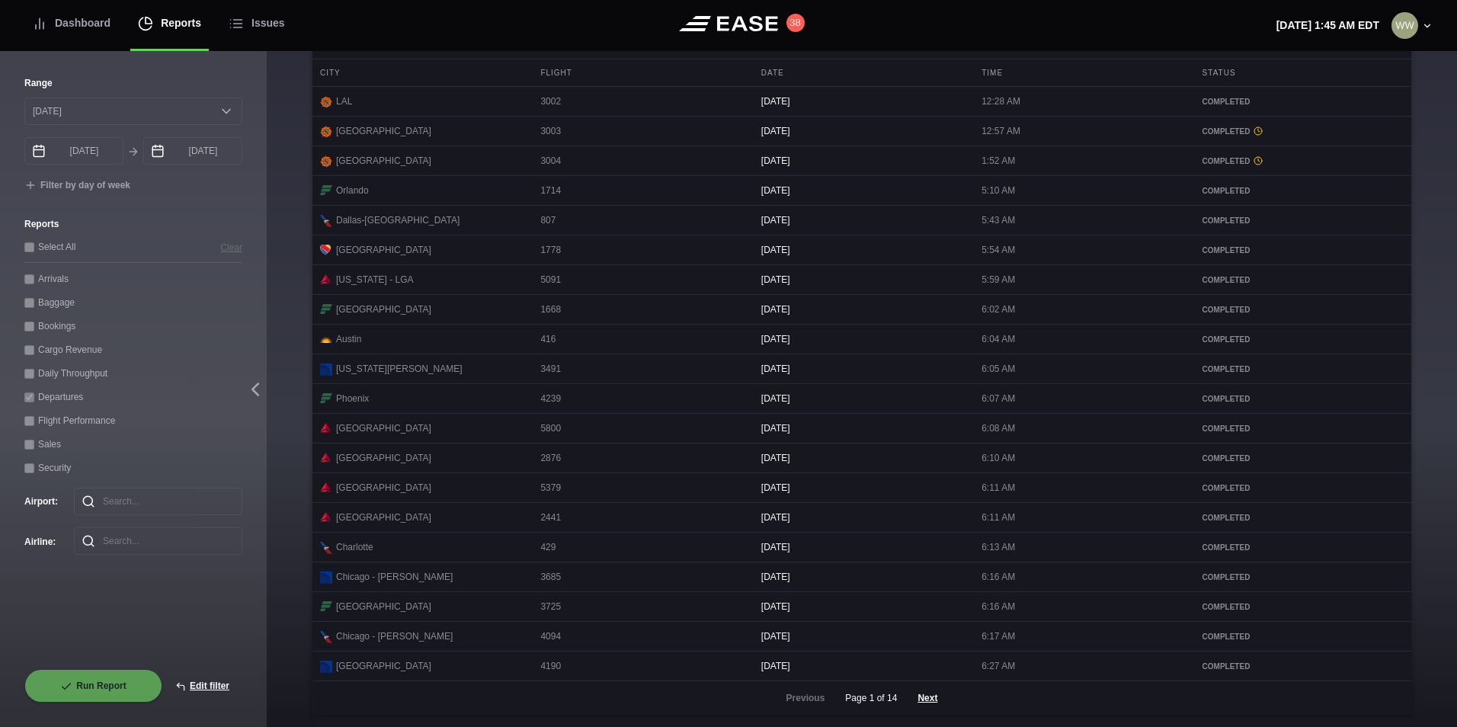
scroll to position [624, 0]
click at [925, 697] on button "Next" at bounding box center [928, 698] width 46 height 34
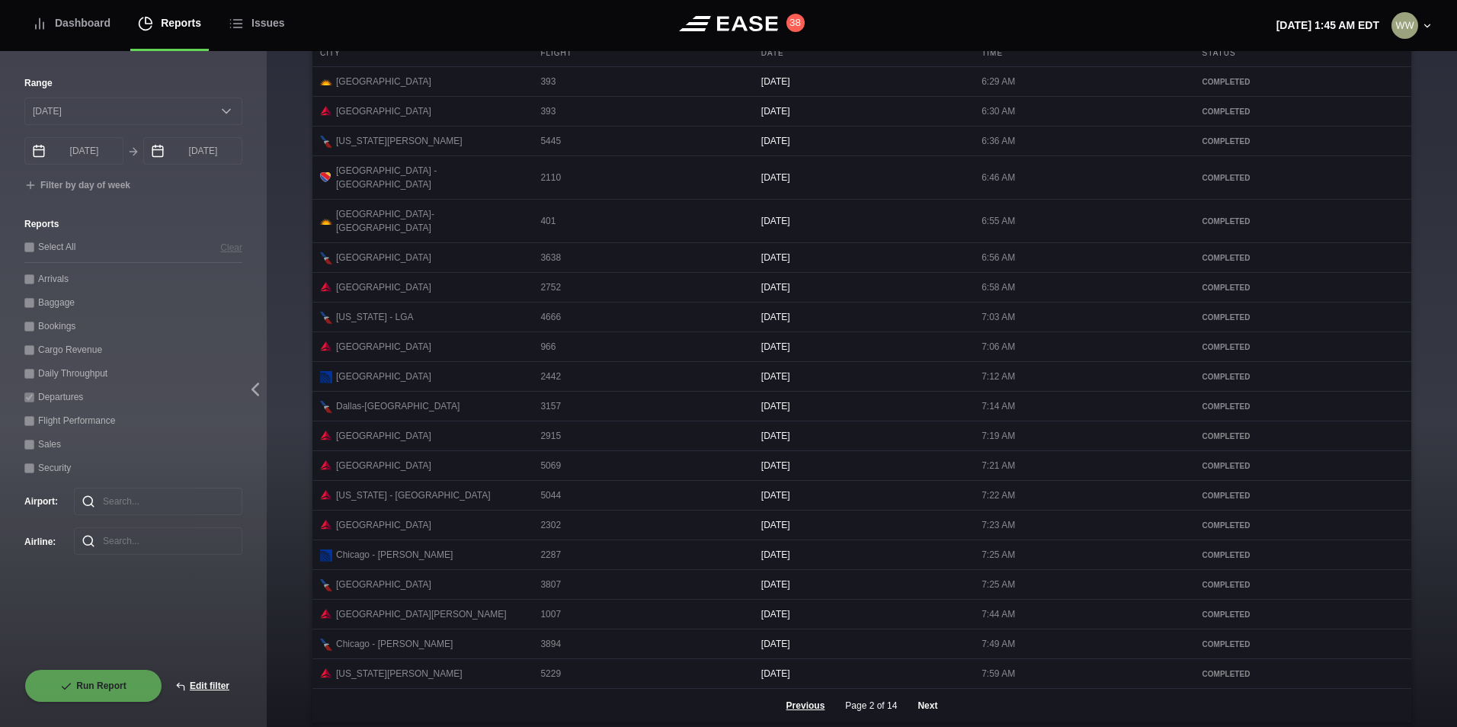
click at [925, 697] on button "Next" at bounding box center [928, 706] width 46 height 34
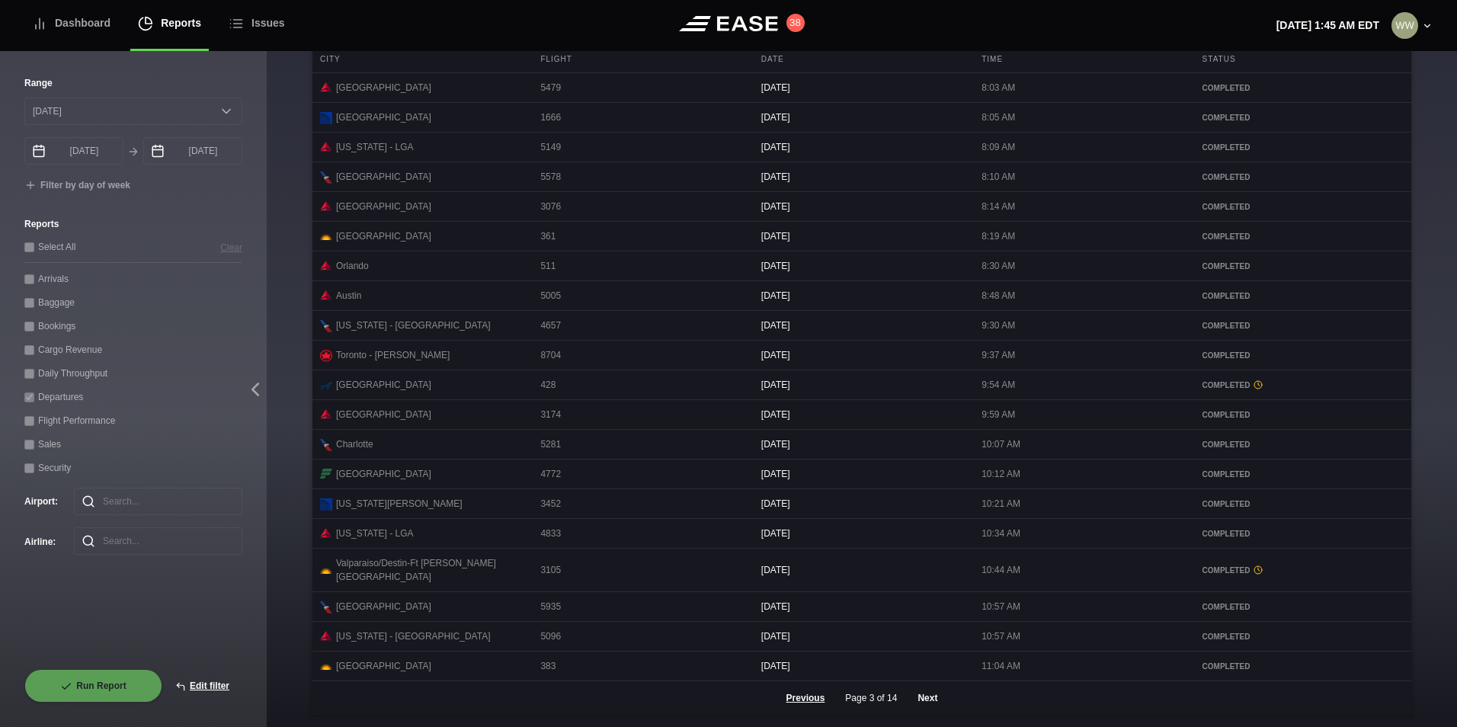
click at [925, 693] on button "Next" at bounding box center [928, 698] width 46 height 34
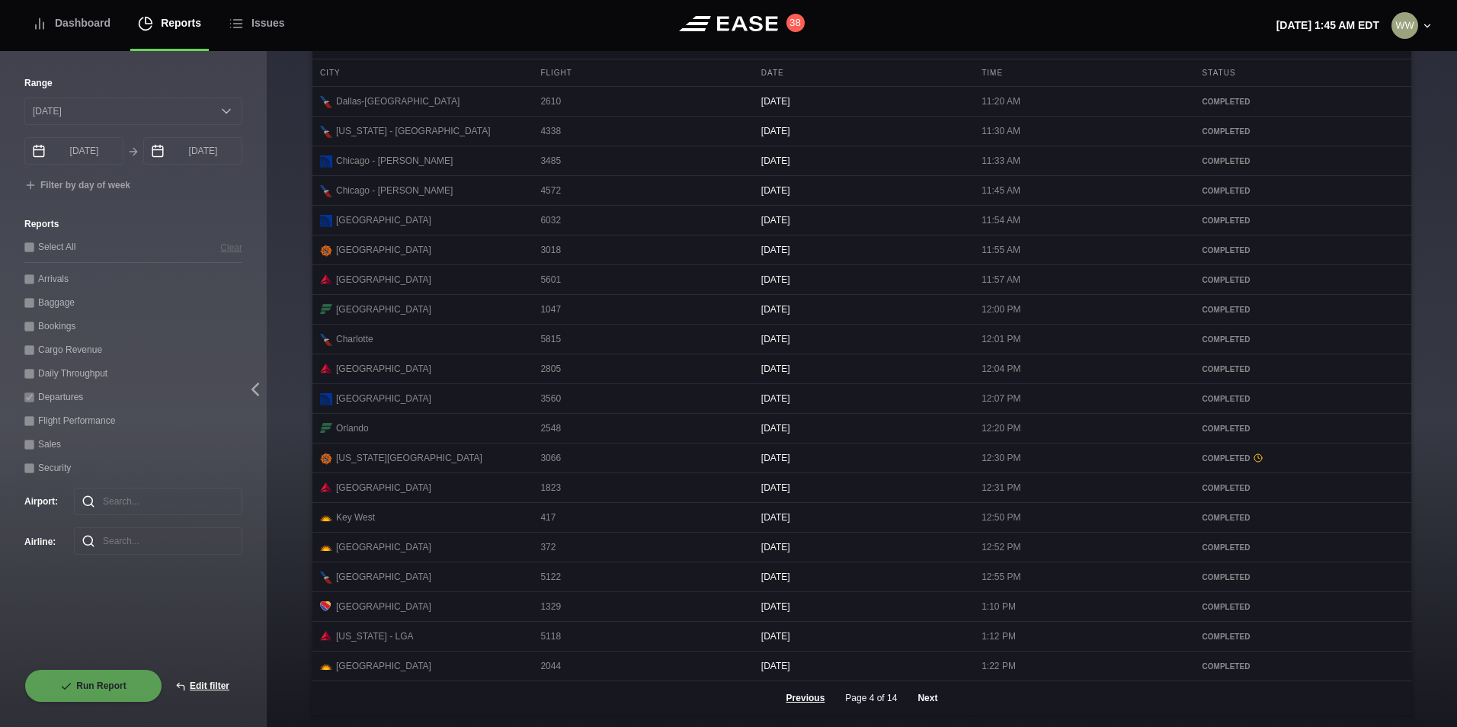
click at [921, 690] on button "Next" at bounding box center [928, 698] width 46 height 34
click at [922, 699] on button "Next" at bounding box center [928, 698] width 46 height 34
click at [924, 704] on button "Next" at bounding box center [928, 698] width 46 height 34
click at [922, 704] on button "Next" at bounding box center [928, 698] width 46 height 34
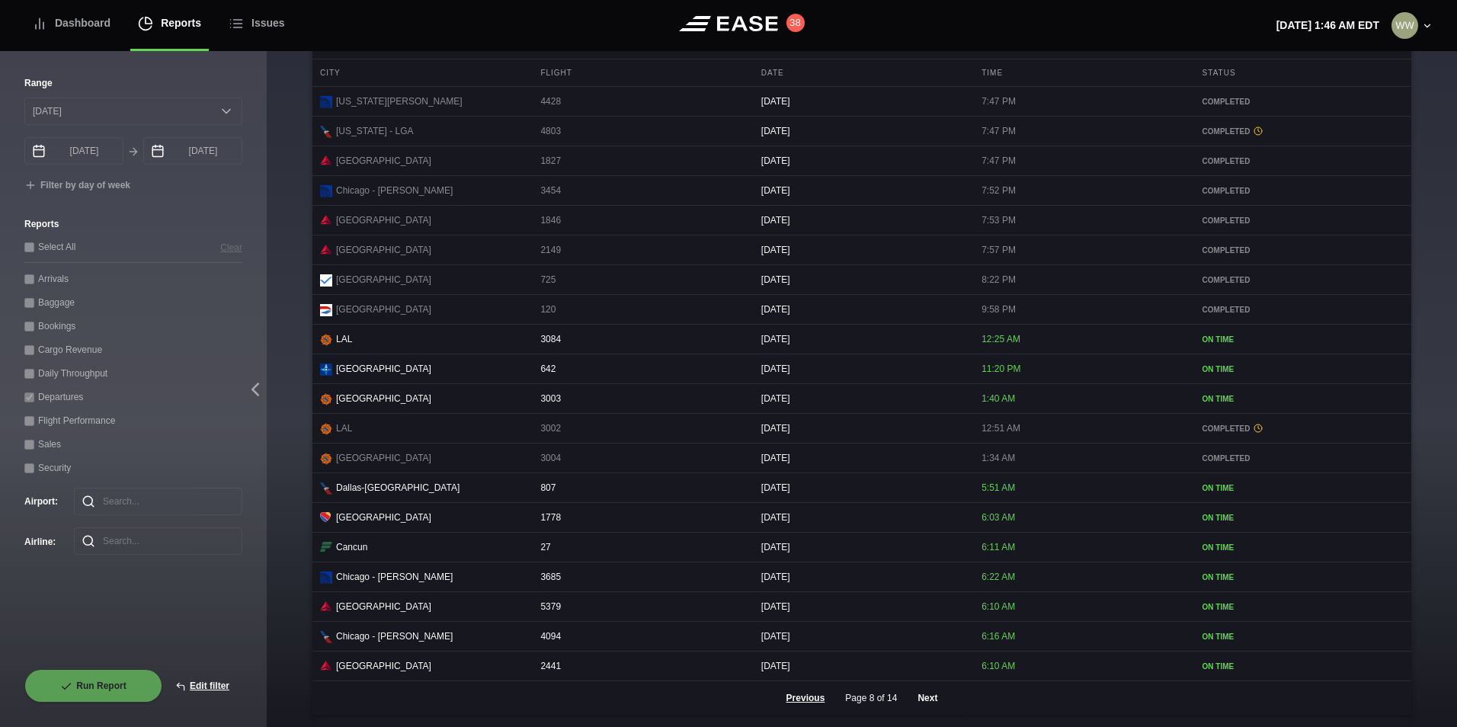
click at [922, 705] on button "Next" at bounding box center [928, 698] width 46 height 34
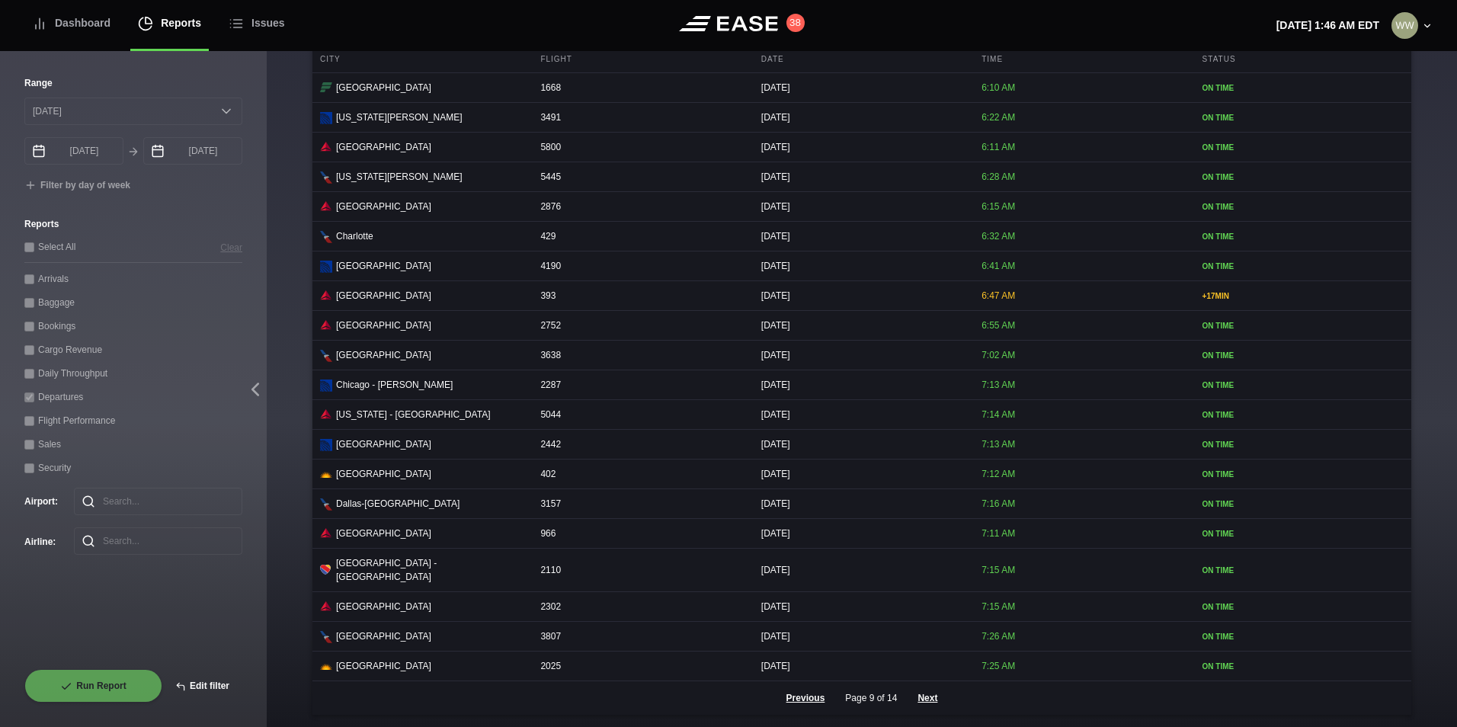
click at [184, 688] on button "Edit filter" at bounding box center [202, 686] width 80 height 34
select select "0"
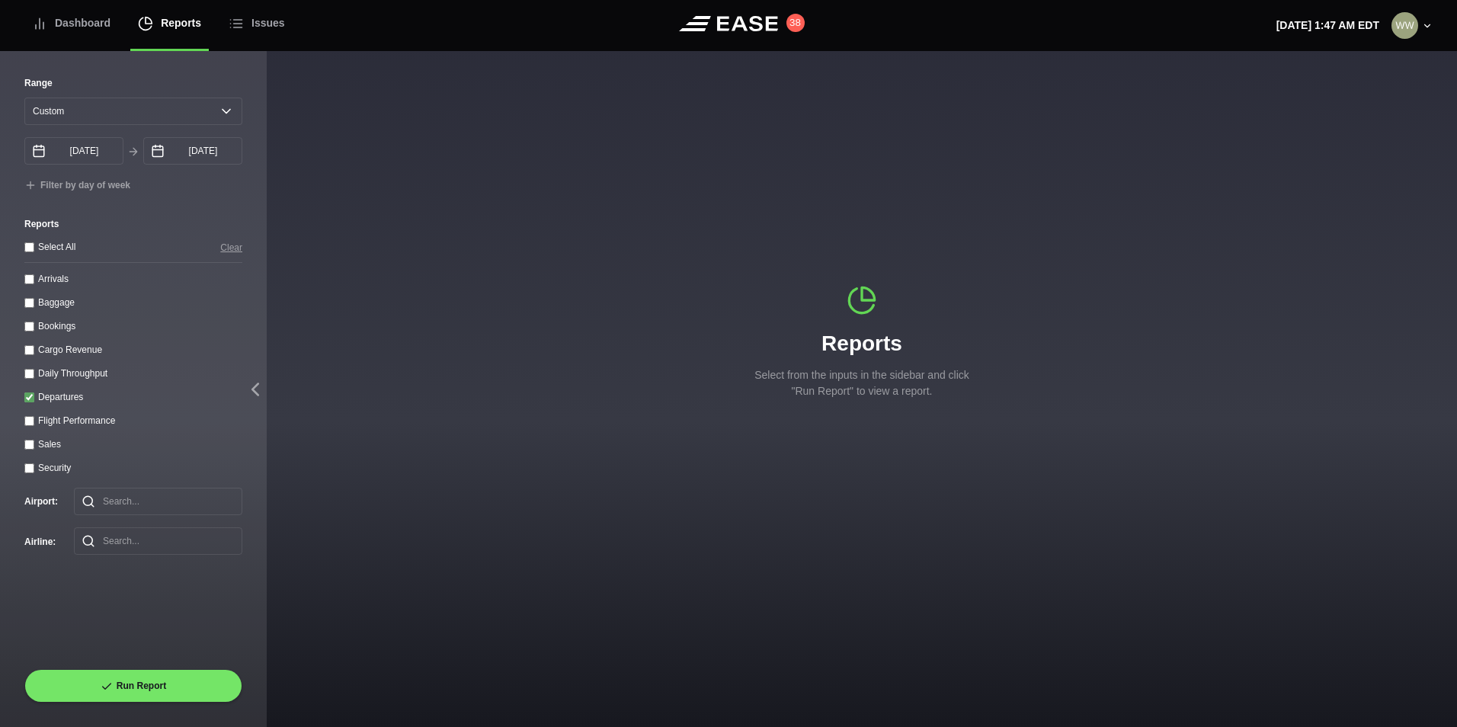
click at [34, 405] on div "Departures" at bounding box center [133, 397] width 218 height 16
click at [31, 399] on input "Departures" at bounding box center [29, 398] width 10 height 10
checkbox input "false"
click at [29, 371] on div "Daily Throughput" at bounding box center [133, 373] width 218 height 16
click at [29, 379] on throughput "Daily Throughput" at bounding box center [29, 374] width 10 height 10
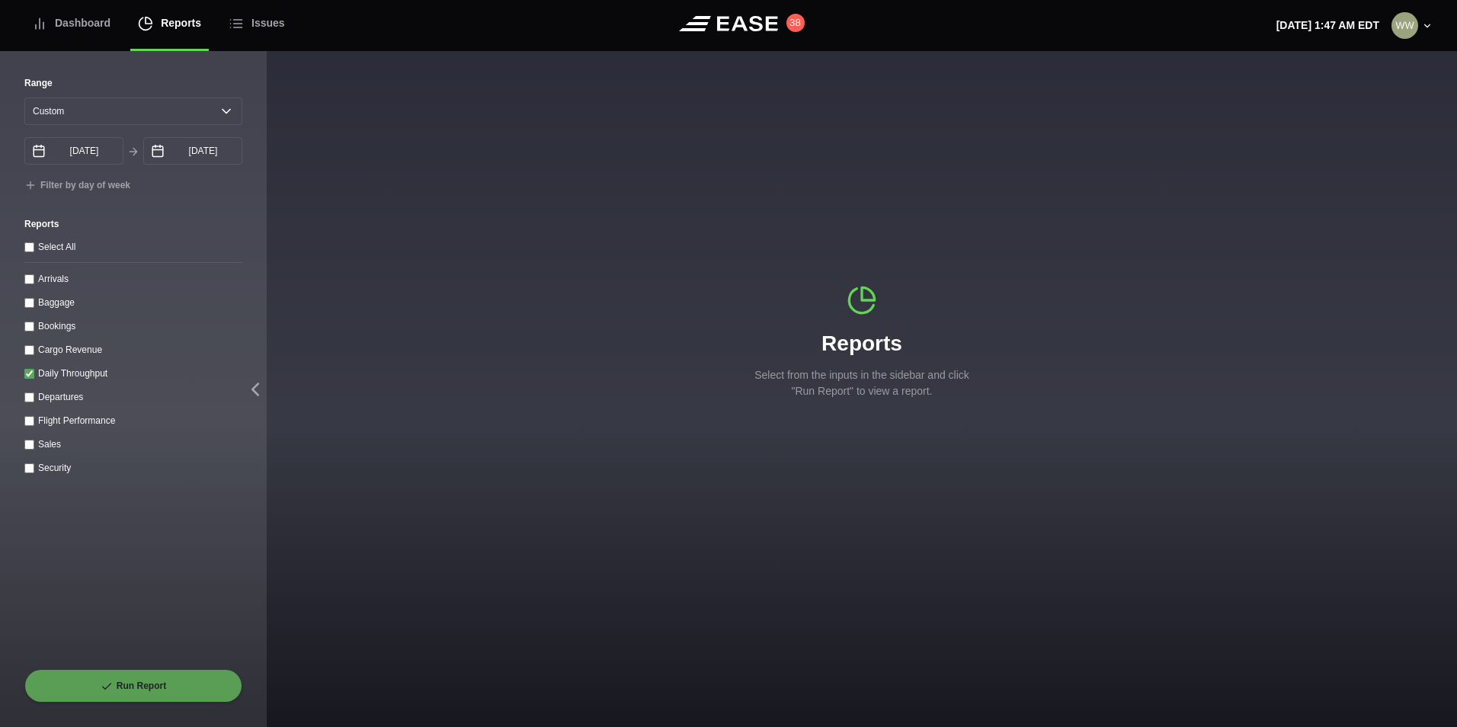
checkbox throughput "true"
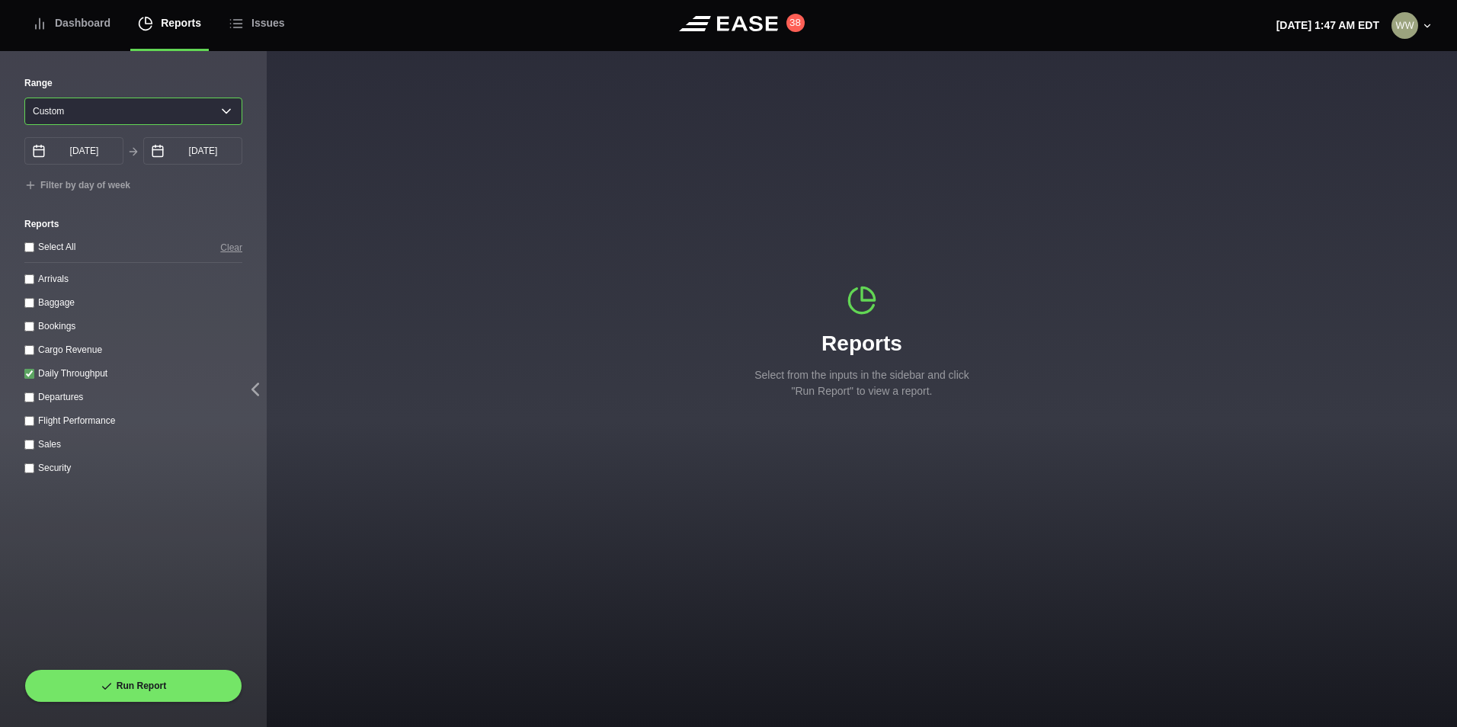
click at [64, 110] on select "[DATE] Last 7 days Last 14 days Last 30 days Last 6 weeks Custom" at bounding box center [133, 111] width 218 height 27
select select "30"
click at [24, 98] on select "[DATE] Last 7 days Last 14 days Last 30 days Last 6 weeks Custom" at bounding box center [133, 111] width 218 height 27
type input "[DATE]"
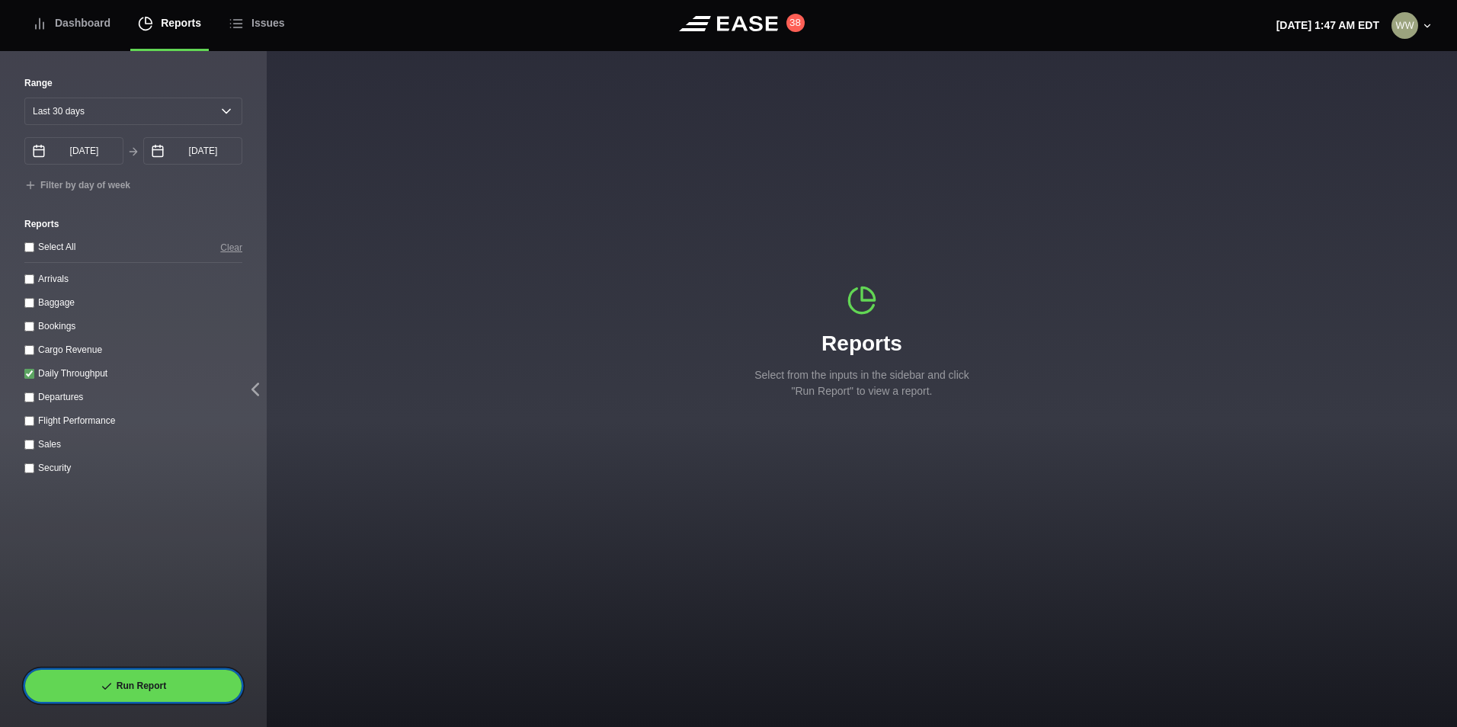
click at [148, 696] on button "Run Report" at bounding box center [133, 686] width 218 height 34
select select "30"
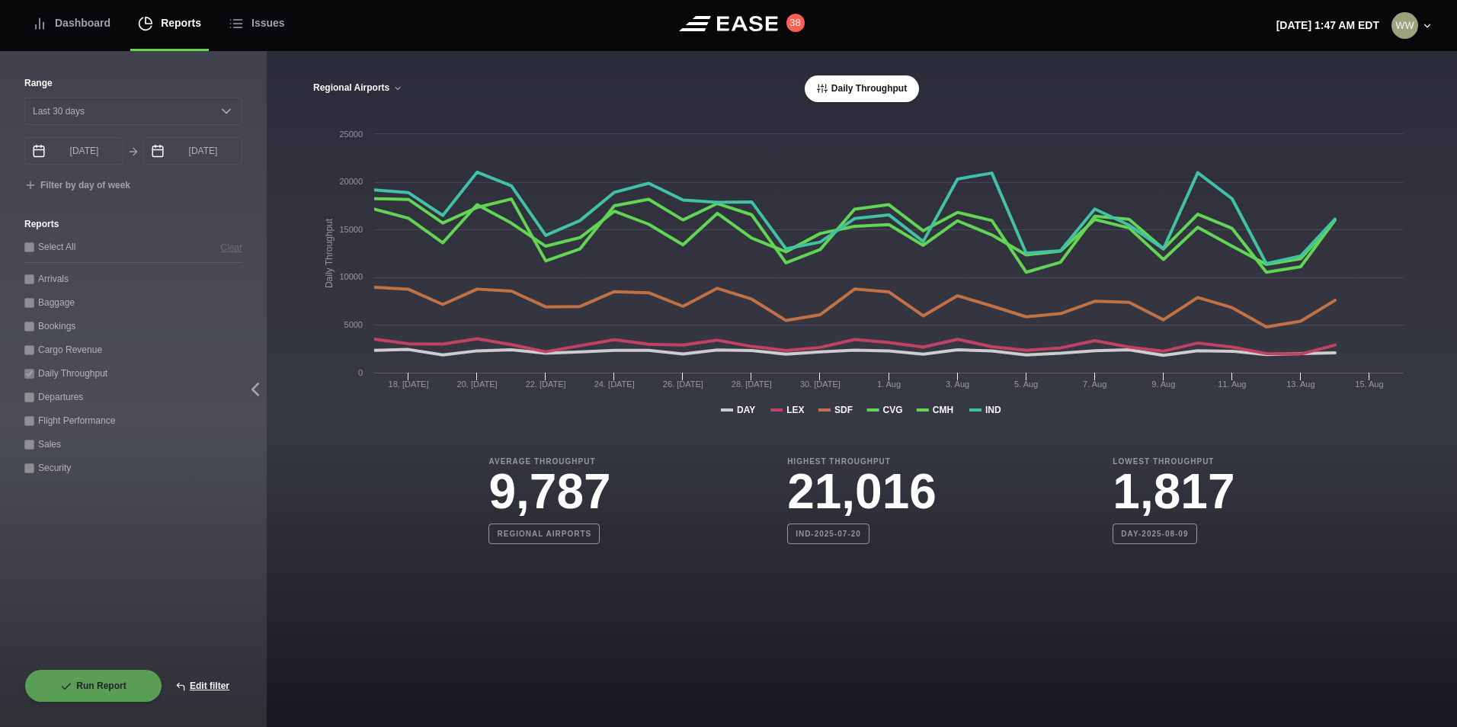
click at [346, 85] on button "Regional Airports" at bounding box center [358, 88] width 91 height 11
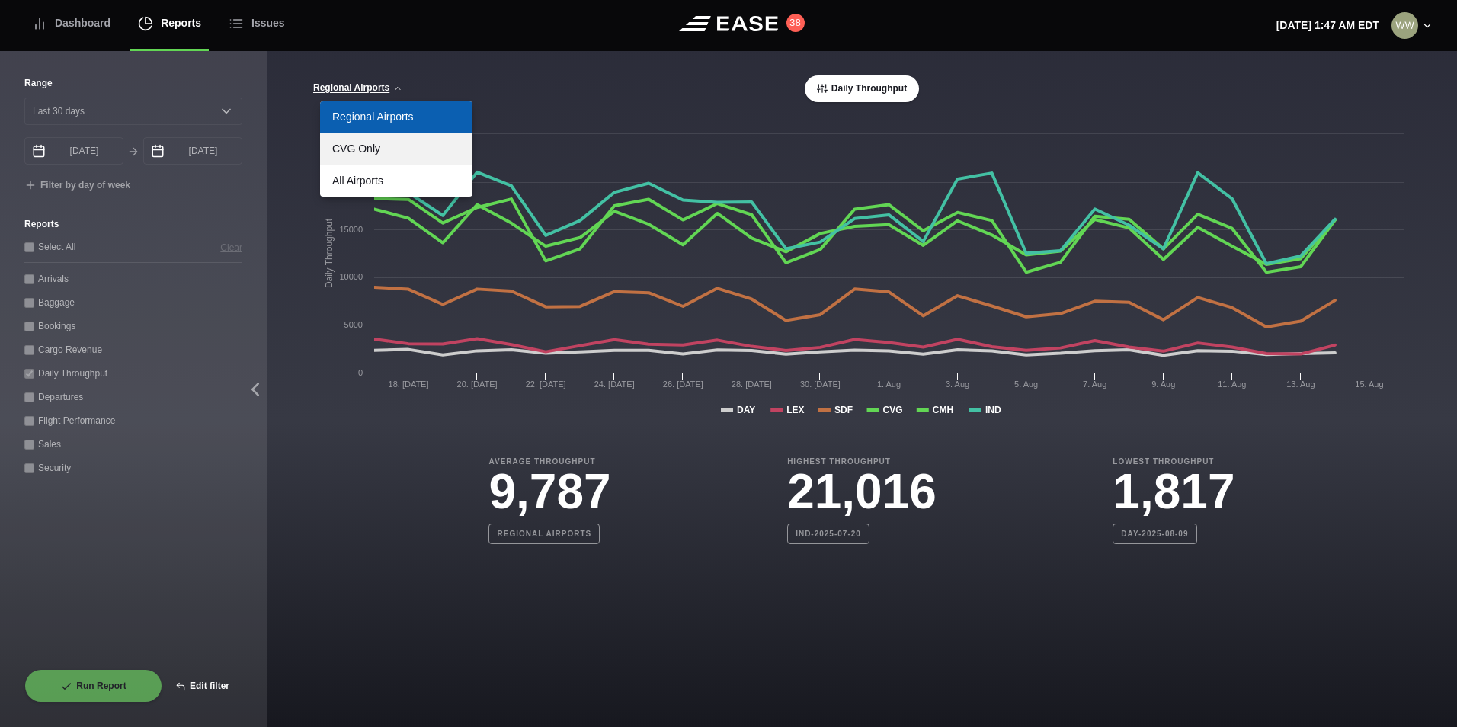
click at [391, 149] on link "CVG Only" at bounding box center [396, 148] width 152 height 31
